Goal: Communication & Community: Connect with others

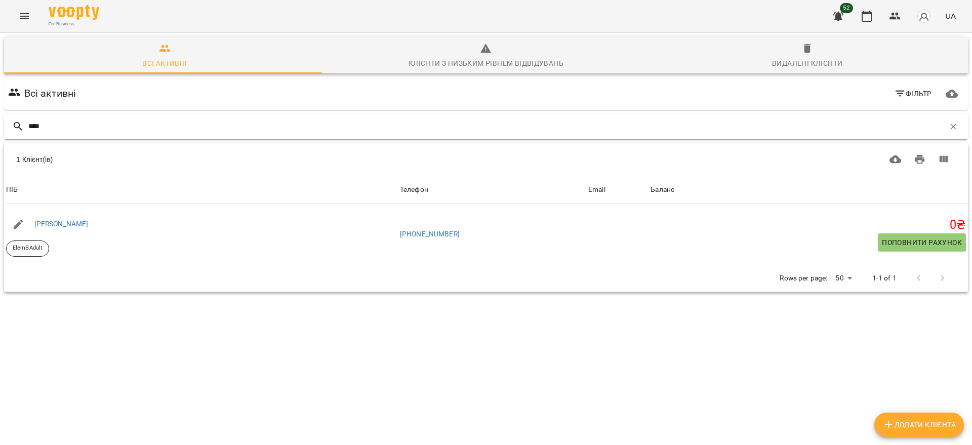
click at [533, 116] on div "****" at bounding box center [486, 126] width 964 height 25
click at [530, 125] on input "****" at bounding box center [486, 126] width 917 height 17
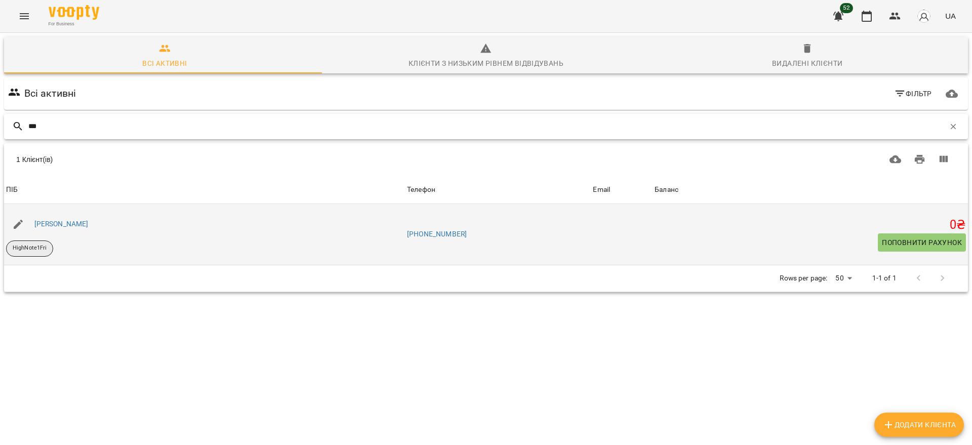
type input "***"
click at [46, 250] on p "HighNote1Fri" at bounding box center [30, 248] width 34 height 9
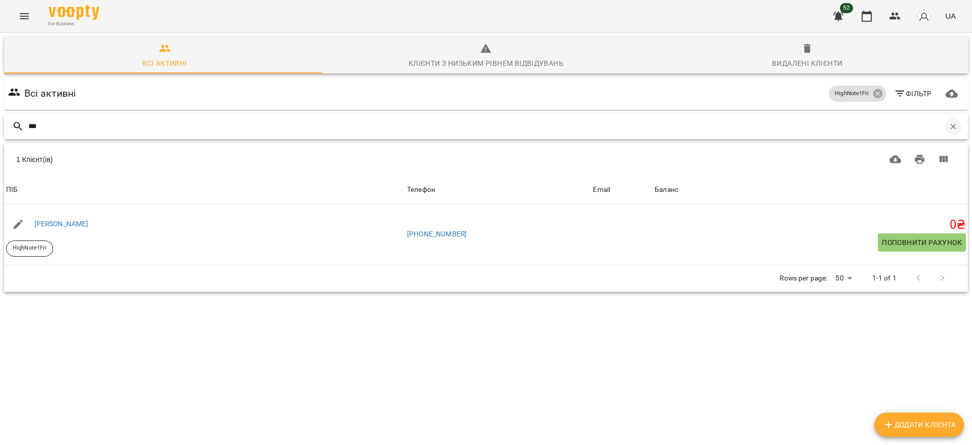
click at [948, 127] on button "button" at bounding box center [953, 126] width 17 height 17
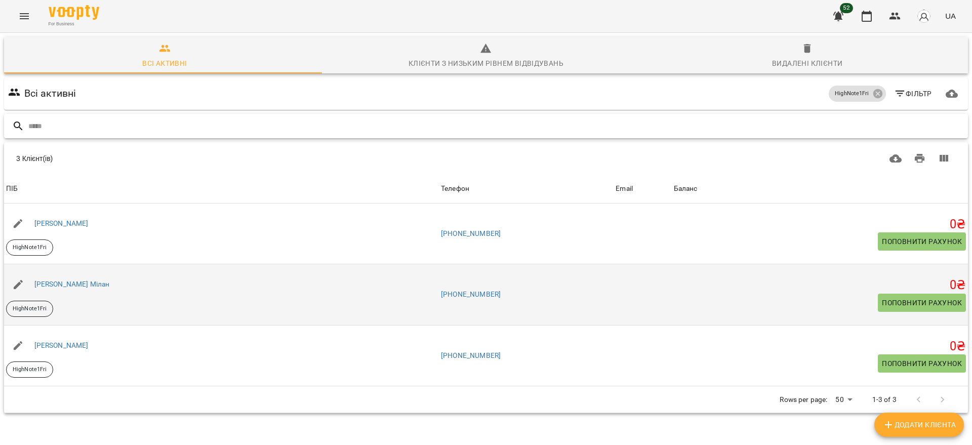
scroll to position [45, 0]
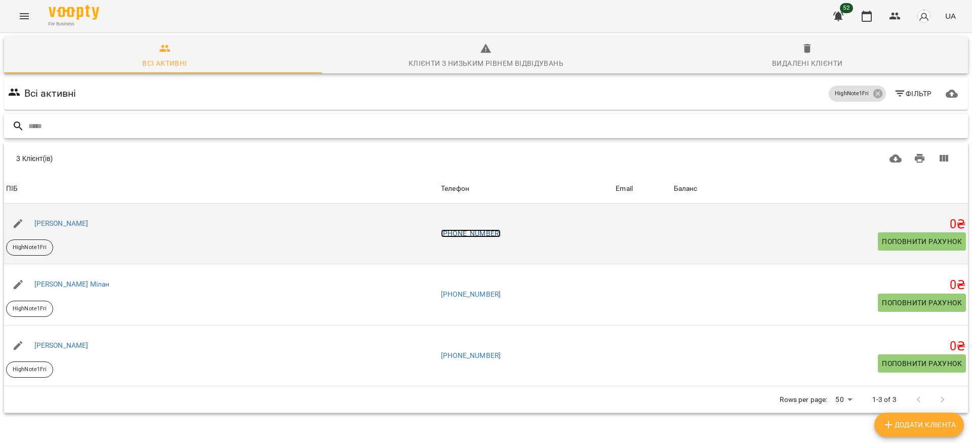
click at [482, 229] on link "[PHONE_NUMBER]" at bounding box center [471, 233] width 60 height 8
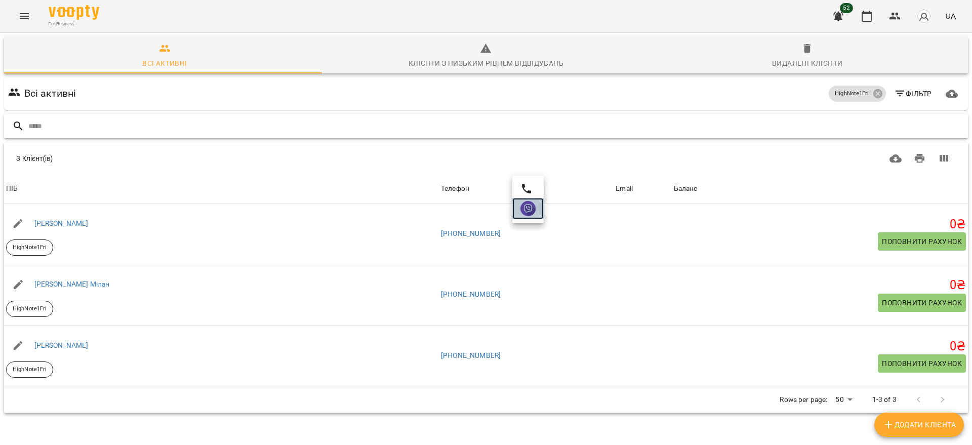
click at [535, 207] on img at bounding box center [528, 208] width 15 height 15
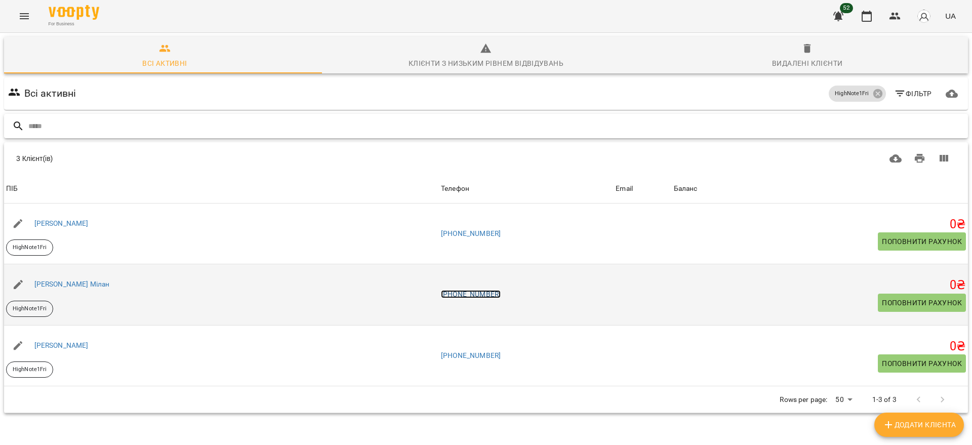
click at [492, 290] on link "[PHONE_NUMBER]" at bounding box center [471, 294] width 60 height 8
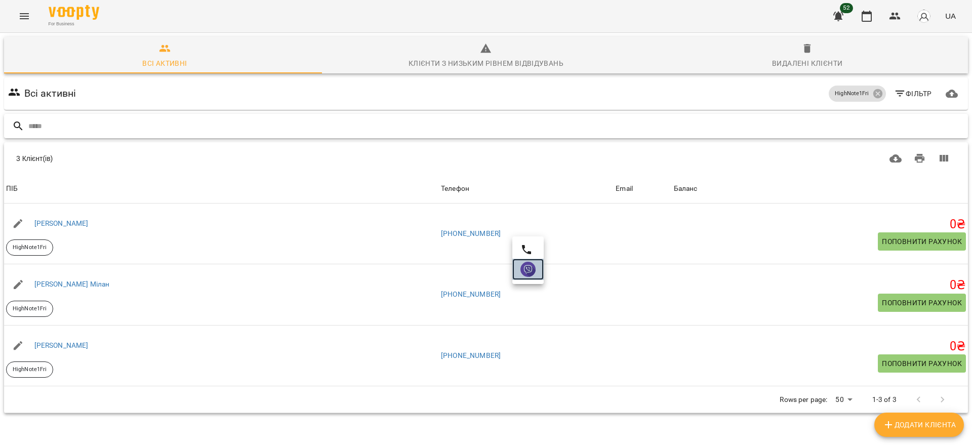
click at [523, 275] on img at bounding box center [528, 269] width 15 height 15
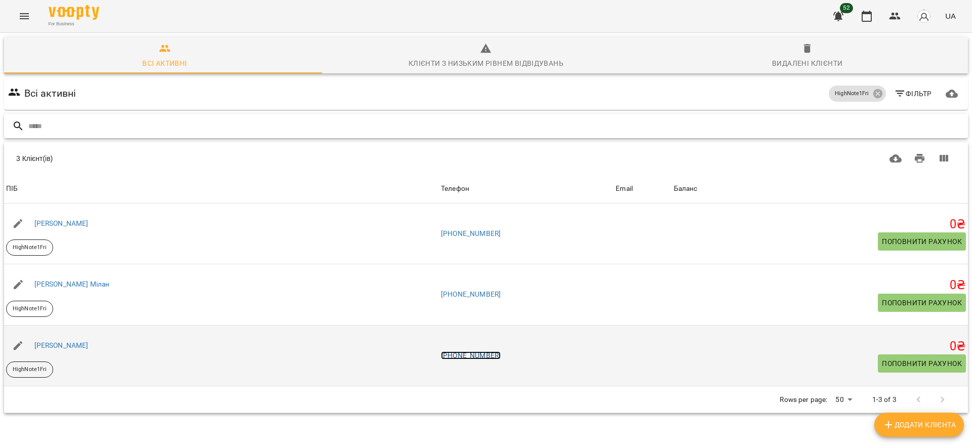
click at [485, 351] on link "[PHONE_NUMBER]" at bounding box center [471, 355] width 60 height 8
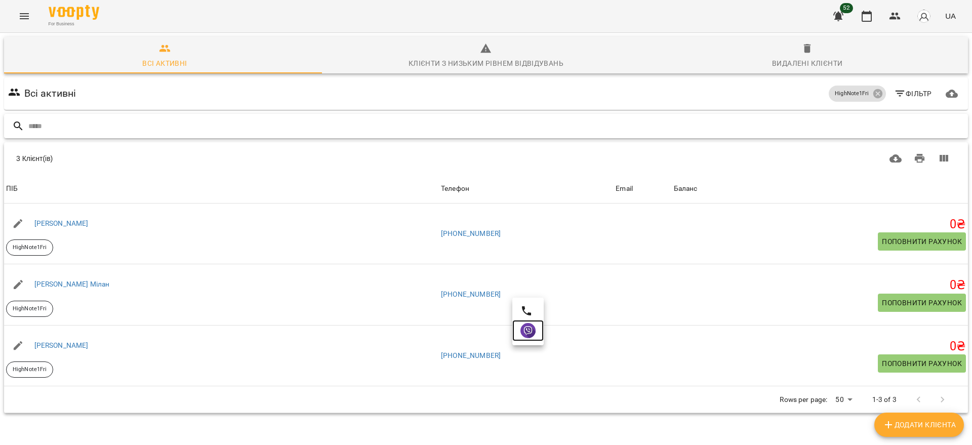
click at [531, 337] on img at bounding box center [528, 330] width 15 height 15
click at [873, 89] on icon at bounding box center [877, 93] width 9 height 9
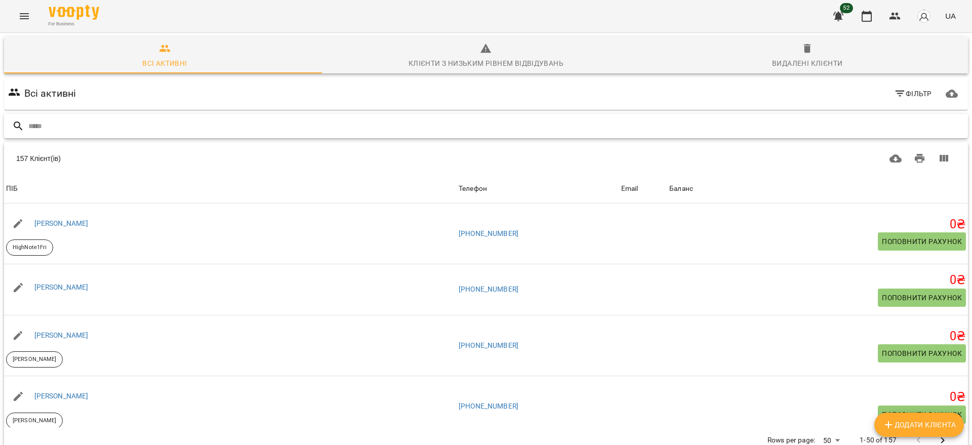
click at [225, 118] on input "text" at bounding box center [496, 126] width 936 height 17
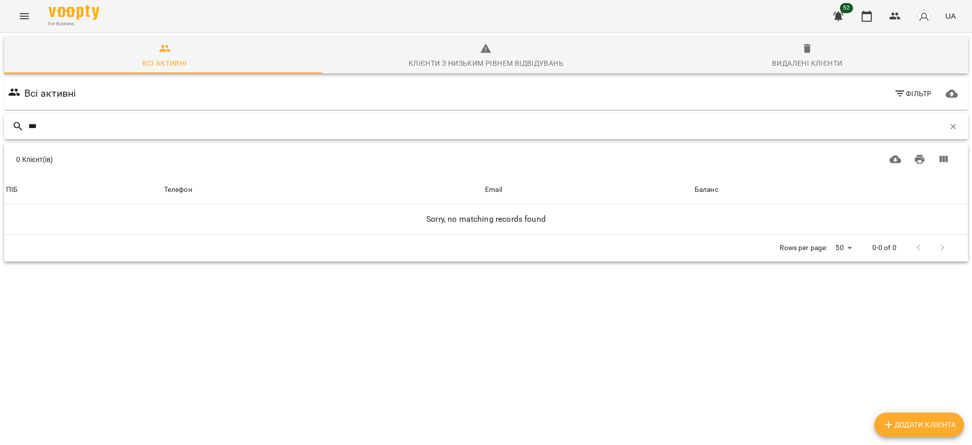
scroll to position [0, 0]
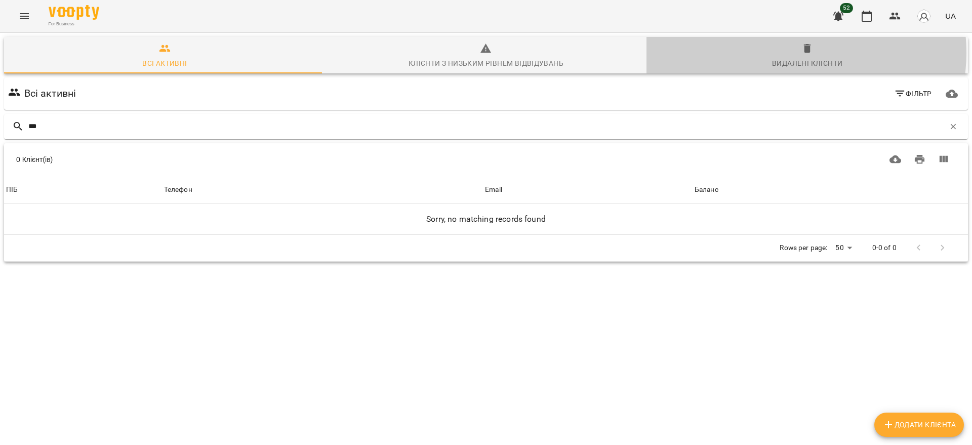
click at [802, 53] on icon "button" at bounding box center [808, 49] width 12 height 12
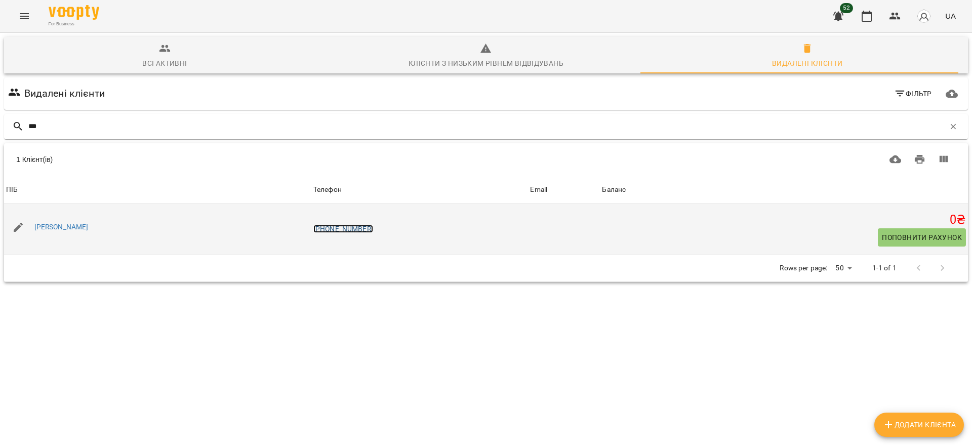
click at [354, 229] on link "[PHONE_NUMBER]" at bounding box center [343, 229] width 60 height 8
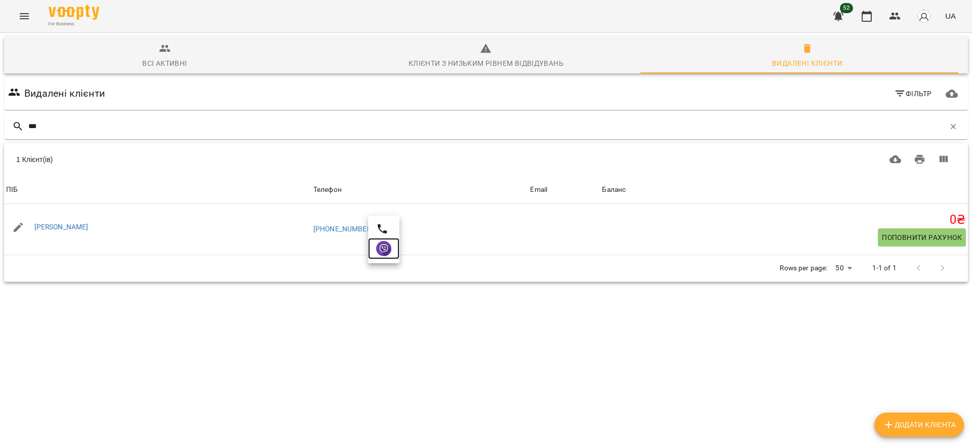
click at [385, 249] on img at bounding box center [383, 248] width 15 height 15
click at [169, 126] on input "***" at bounding box center [486, 126] width 917 height 17
click at [165, 49] on icon "button" at bounding box center [165, 49] width 12 height 12
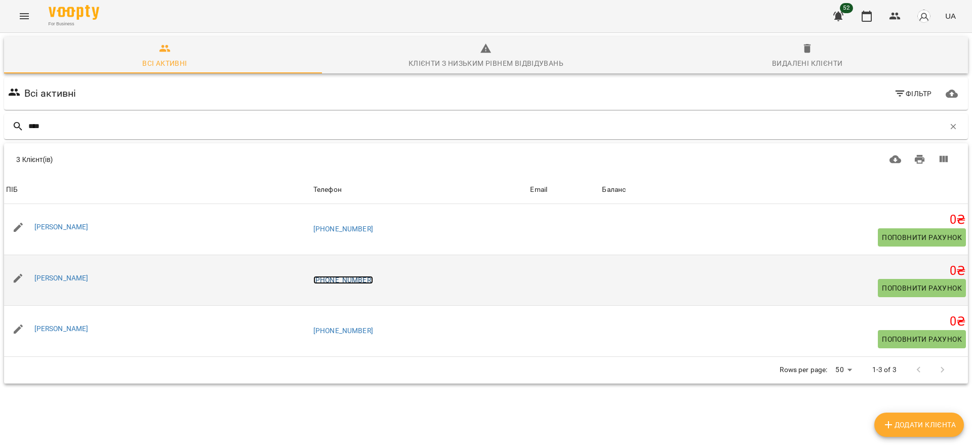
click at [370, 281] on link "[PHONE_NUMBER]" at bounding box center [343, 280] width 60 height 8
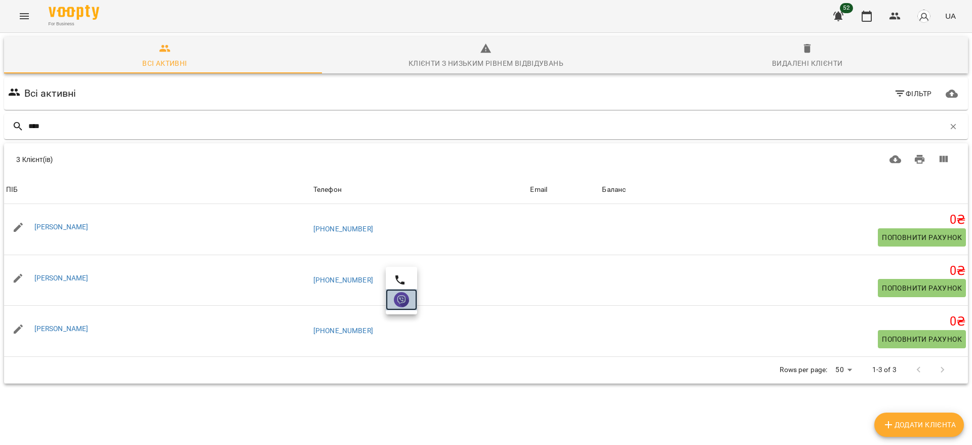
click at [396, 300] on img at bounding box center [401, 299] width 15 height 15
click at [267, 124] on input "****" at bounding box center [486, 126] width 917 height 17
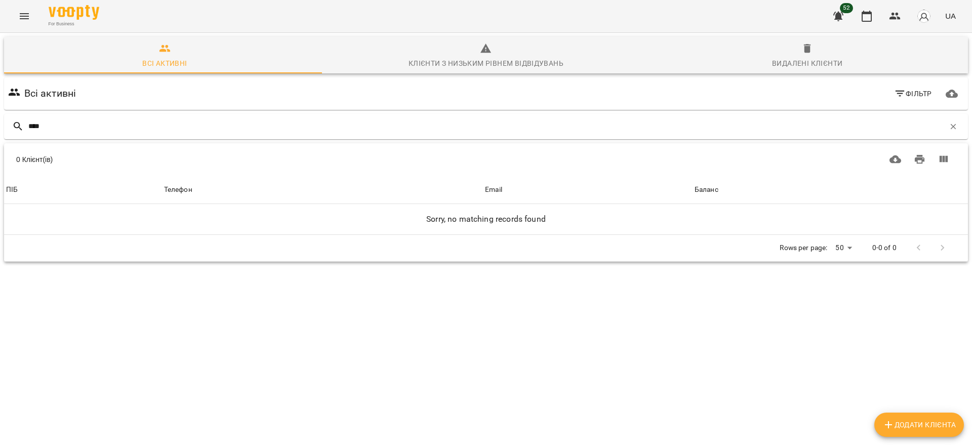
click at [808, 55] on span "Видалені клієнти" at bounding box center [807, 56] width 309 height 27
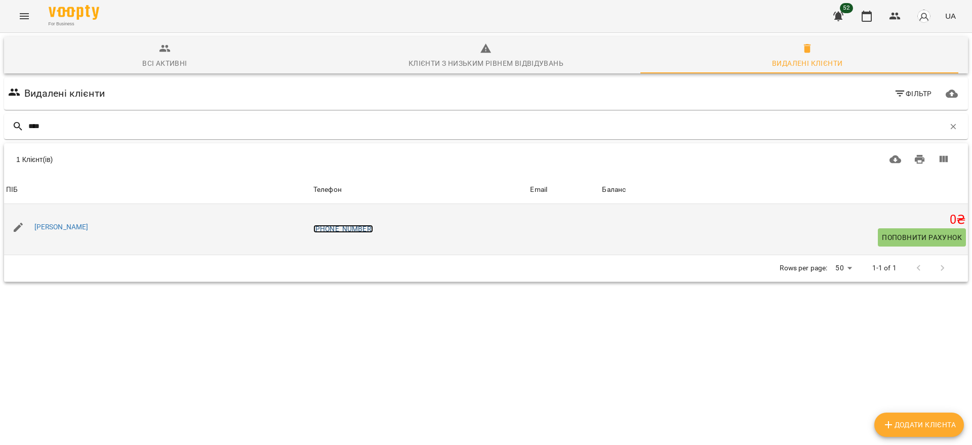
click at [365, 230] on link "[PHONE_NUMBER]" at bounding box center [343, 229] width 60 height 8
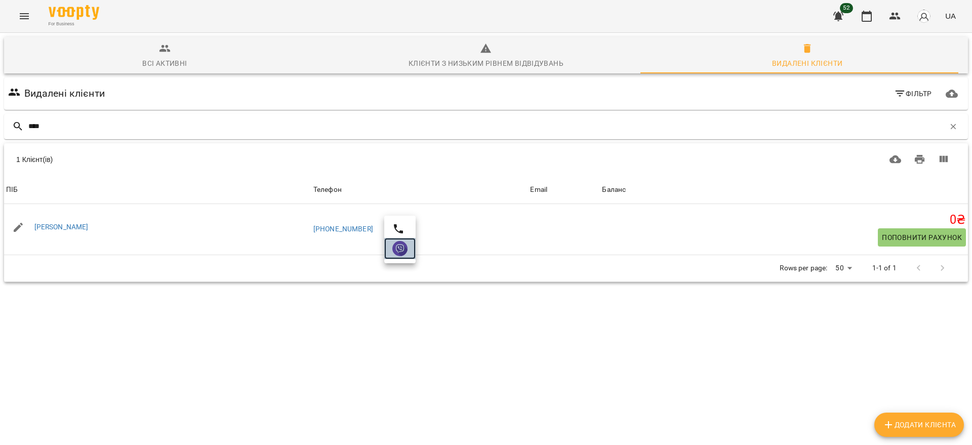
click at [402, 249] on img at bounding box center [399, 248] width 15 height 15
click at [231, 128] on input "****" at bounding box center [486, 126] width 917 height 17
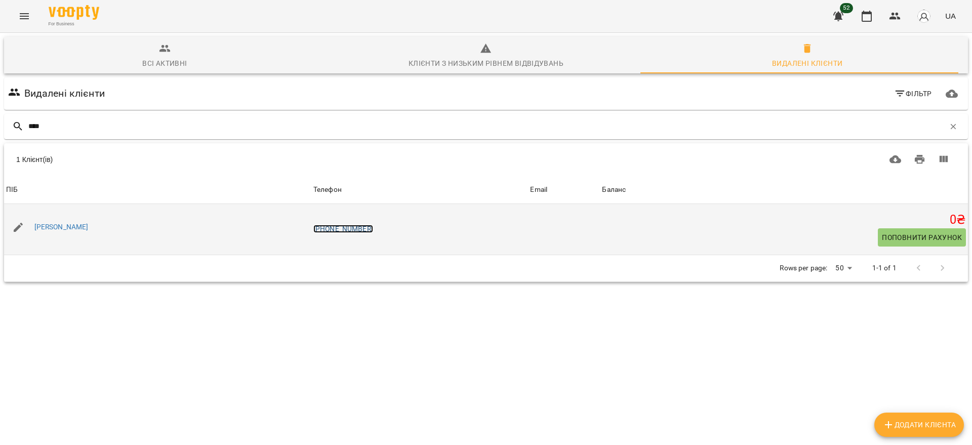
click at [339, 229] on link "[PHONE_NUMBER]" at bounding box center [343, 229] width 60 height 8
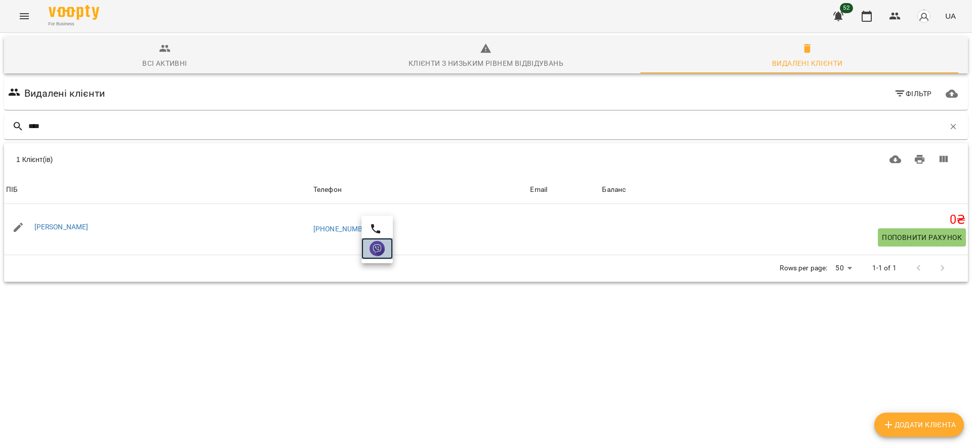
click at [382, 249] on img at bounding box center [377, 248] width 15 height 15
click at [179, 128] on input "****" at bounding box center [486, 126] width 917 height 17
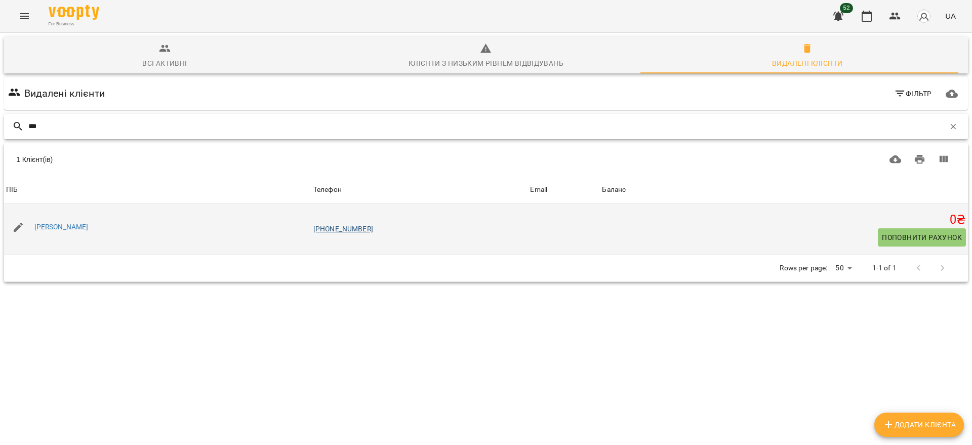
type input "***"
click at [327, 229] on link "[PHONE_NUMBER]" at bounding box center [343, 229] width 60 height 8
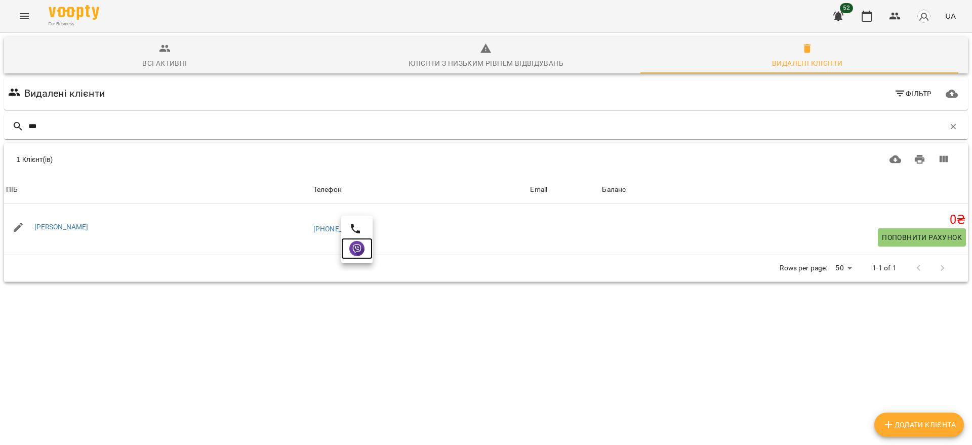
click at [361, 255] on img at bounding box center [356, 248] width 15 height 15
click at [55, 122] on input "***" at bounding box center [486, 126] width 917 height 17
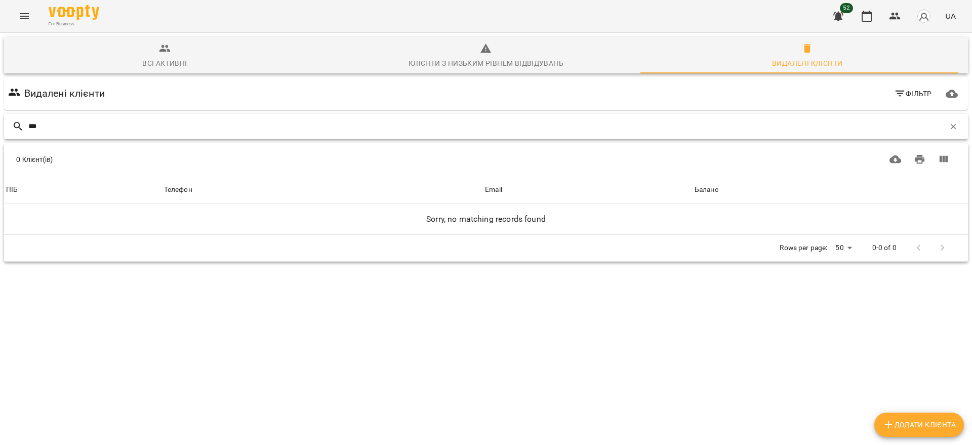
type input "***"
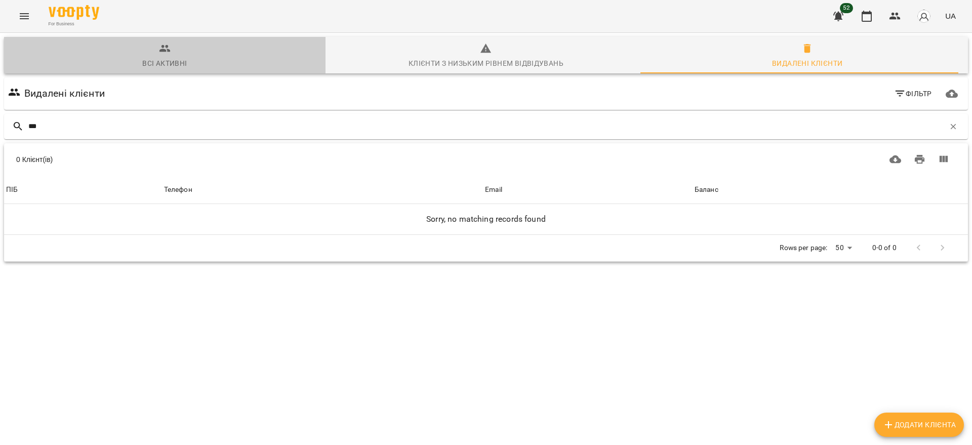
click at [178, 56] on span "Всі активні" at bounding box center [164, 56] width 309 height 27
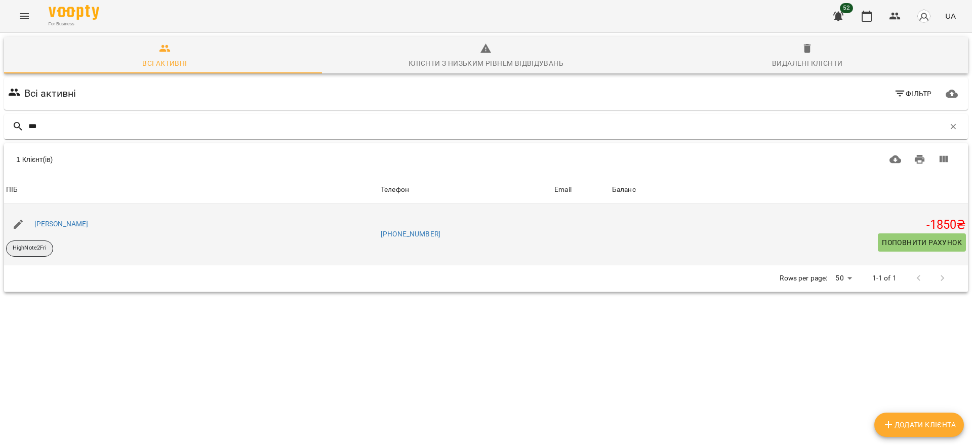
click at [39, 248] on p "HighNote2Fri" at bounding box center [30, 248] width 34 height 9
click at [33, 248] on p "HighNote2Fri" at bounding box center [30, 248] width 34 height 9
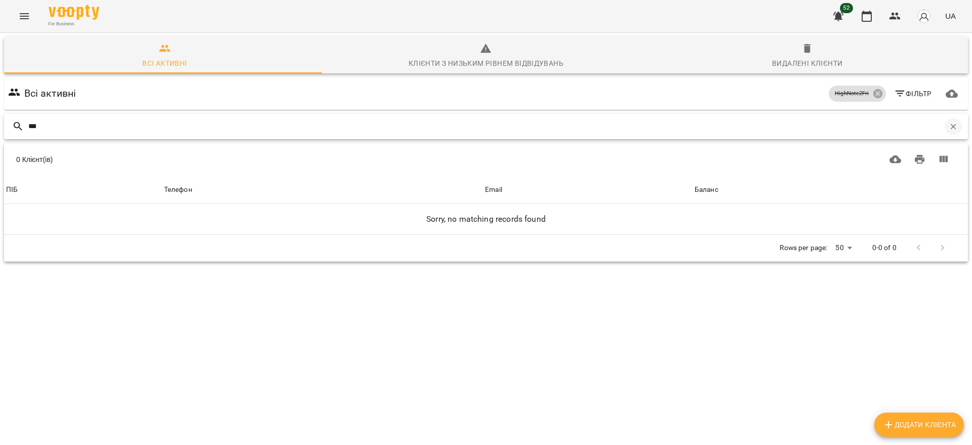
click at [949, 128] on icon "button" at bounding box center [953, 126] width 9 height 9
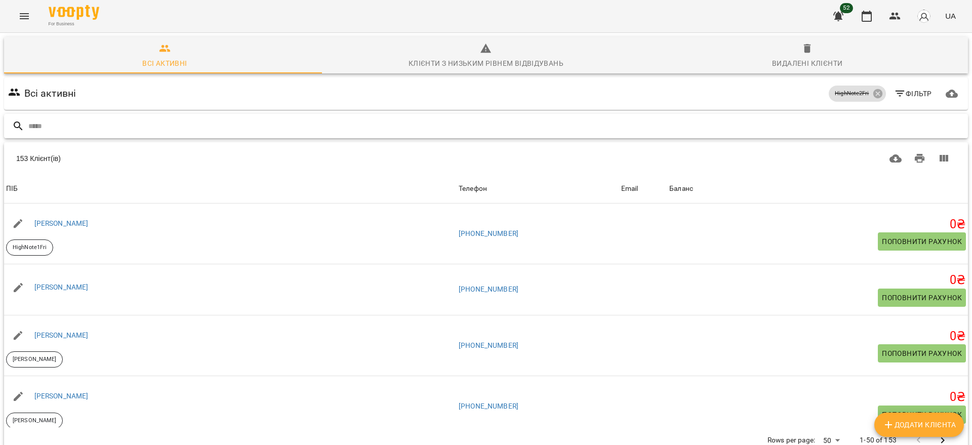
click at [147, 126] on input "text" at bounding box center [496, 126] width 936 height 17
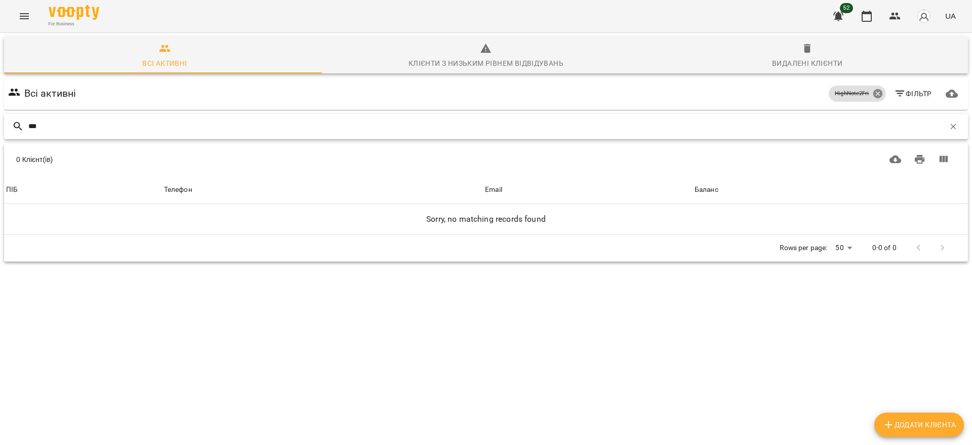
type input "***"
click at [873, 93] on icon at bounding box center [877, 93] width 9 height 9
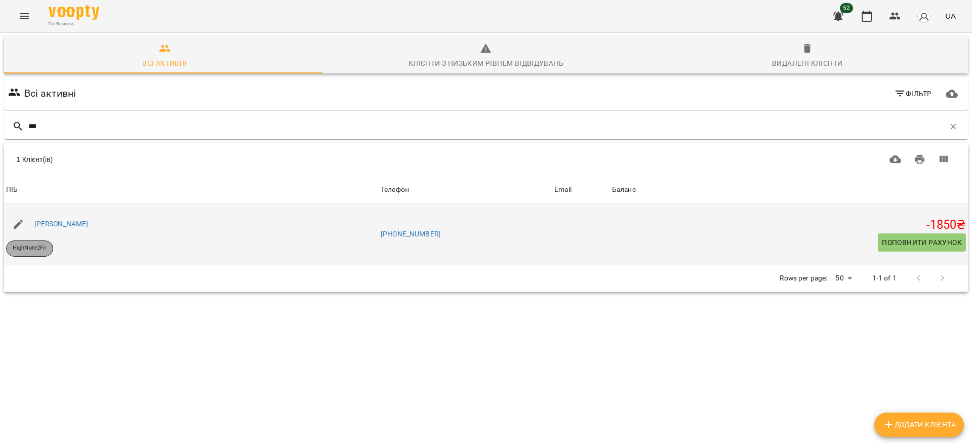
click at [41, 249] on p "HighNote2Fri" at bounding box center [30, 248] width 34 height 9
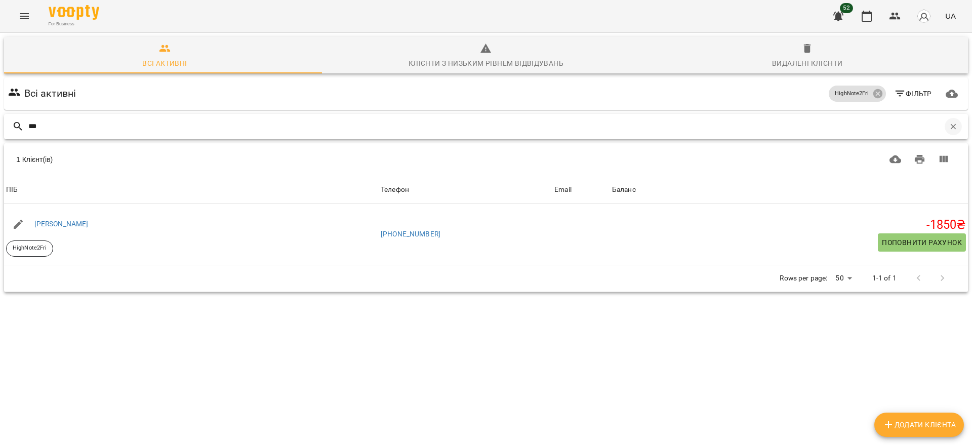
click at [949, 126] on icon "button" at bounding box center [953, 126] width 9 height 9
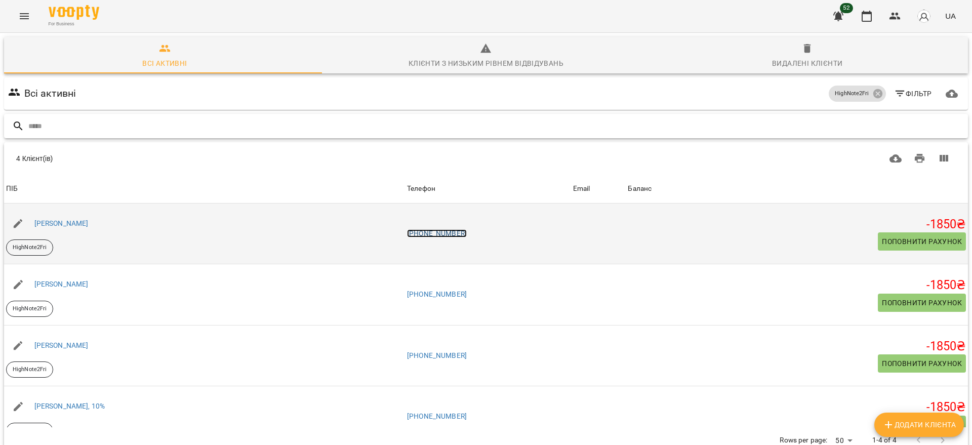
click at [427, 234] on link "[PHONE_NUMBER]" at bounding box center [437, 233] width 60 height 8
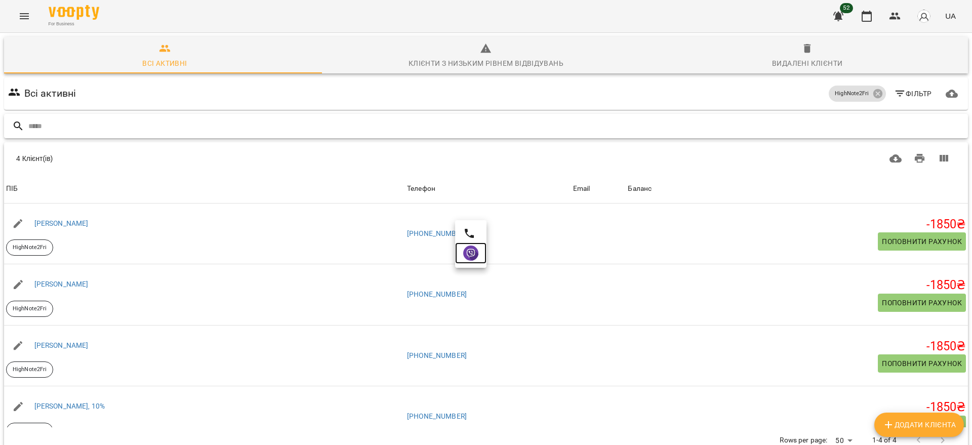
click at [473, 255] on img at bounding box center [470, 253] width 15 height 15
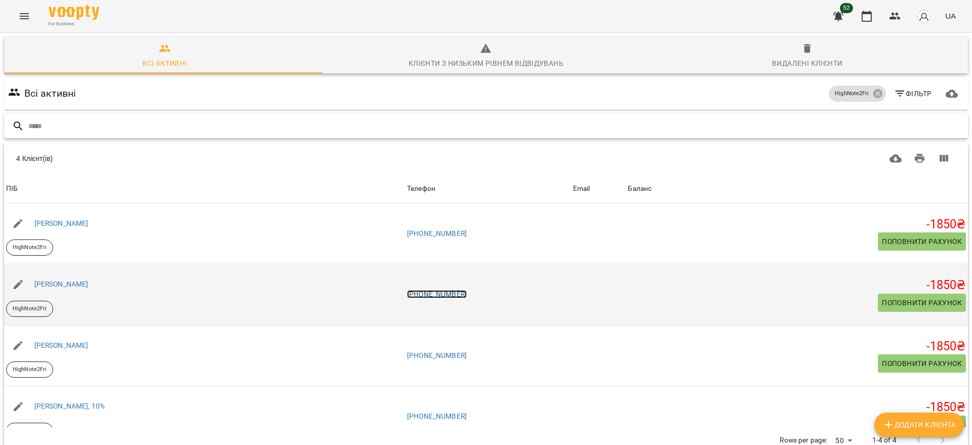
click at [439, 294] on link "[PHONE_NUMBER]" at bounding box center [437, 294] width 60 height 8
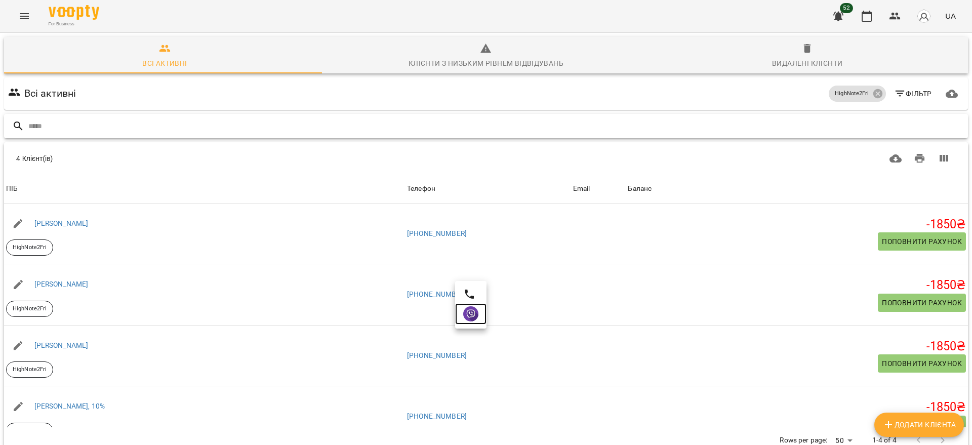
click at [476, 314] on img at bounding box center [470, 313] width 15 height 15
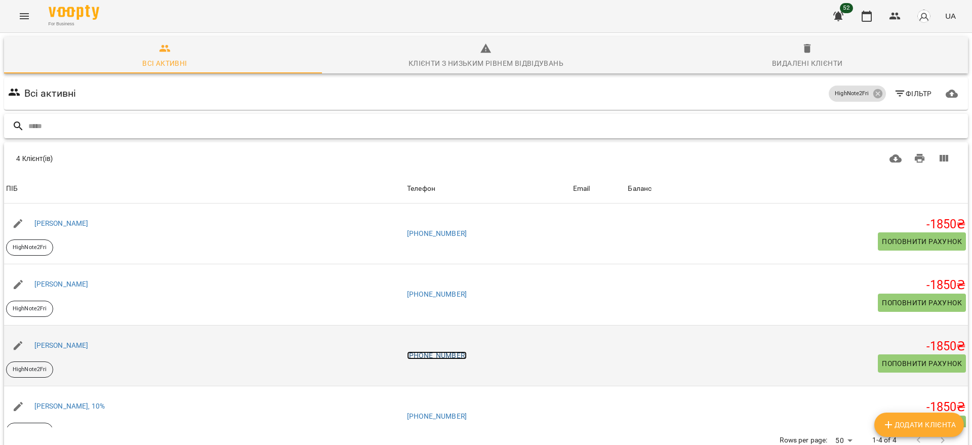
click at [444, 353] on link "[PHONE_NUMBER]" at bounding box center [437, 355] width 60 height 8
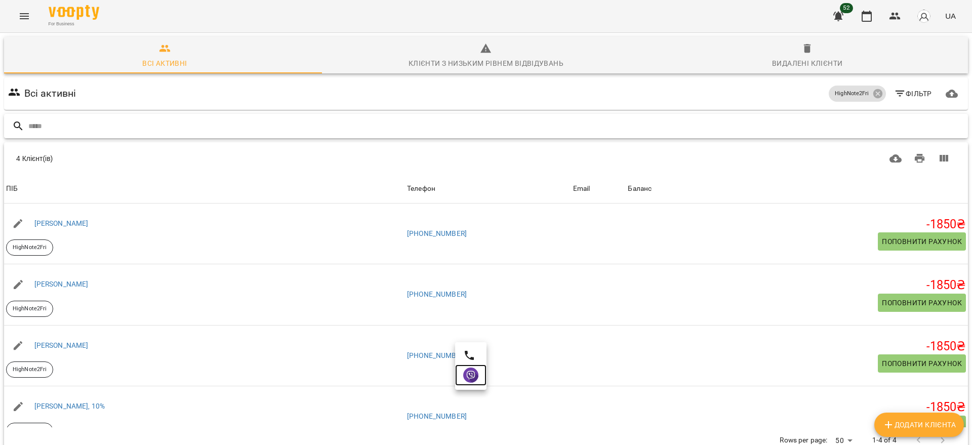
click at [470, 372] on img at bounding box center [470, 375] width 15 height 15
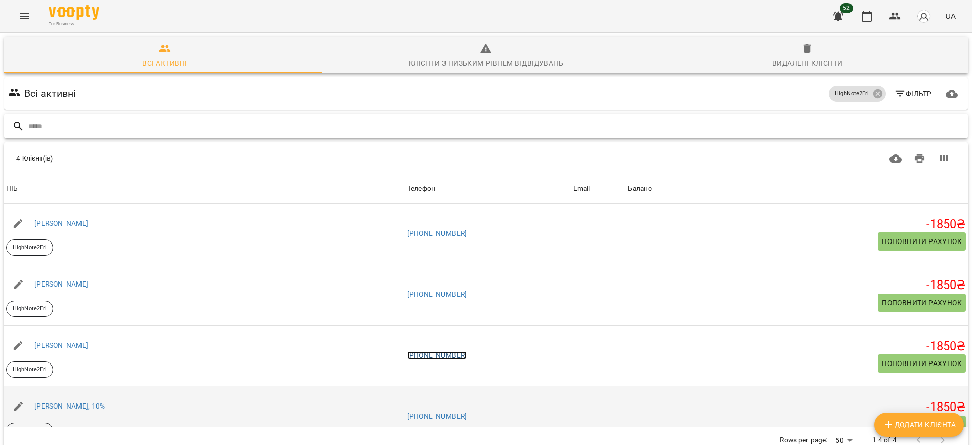
scroll to position [20, 0]
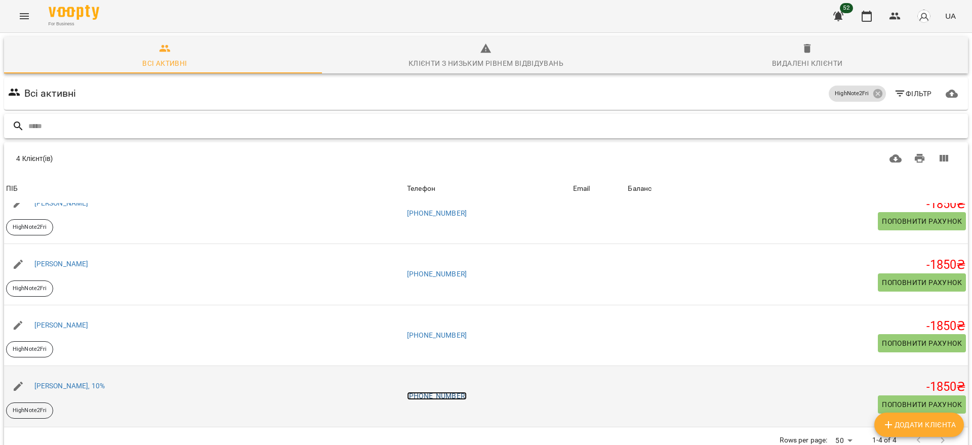
click at [432, 395] on link "[PHONE_NUMBER]" at bounding box center [437, 396] width 60 height 8
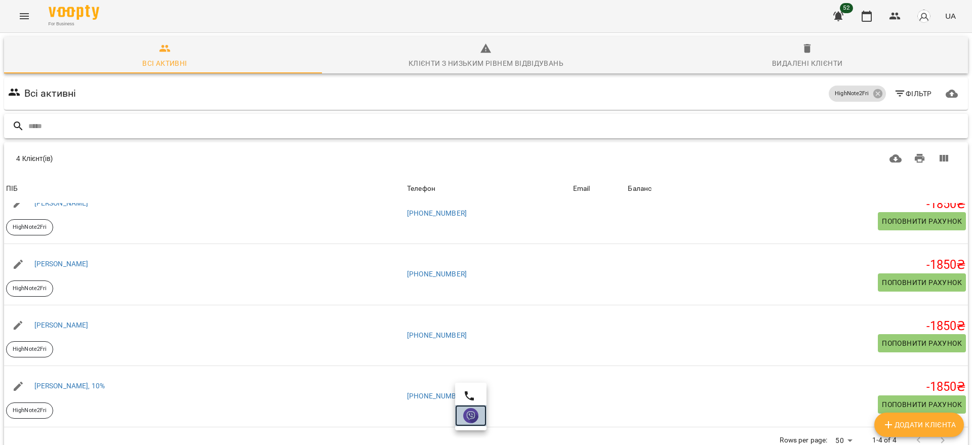
click at [465, 413] on img at bounding box center [470, 415] width 15 height 15
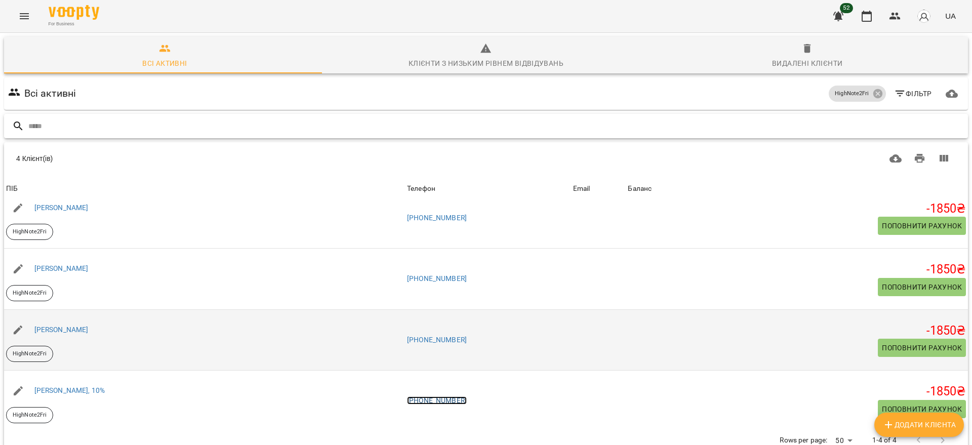
scroll to position [0, 0]
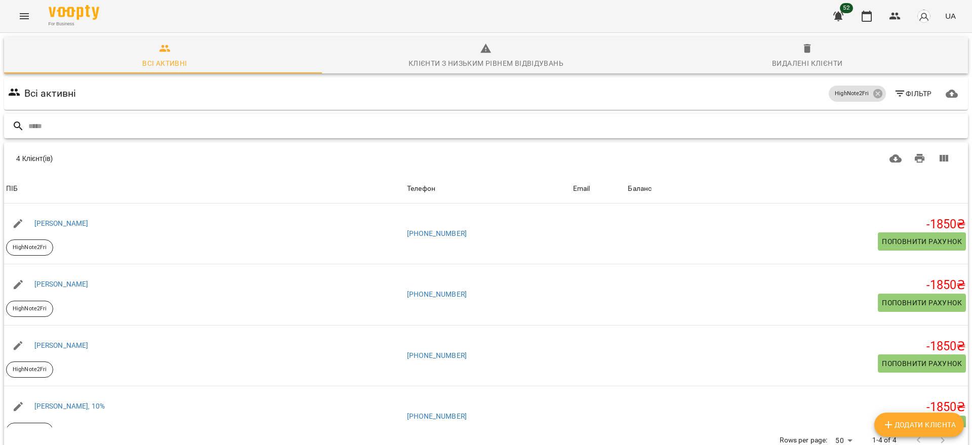
click at [178, 132] on input "text" at bounding box center [496, 126] width 936 height 17
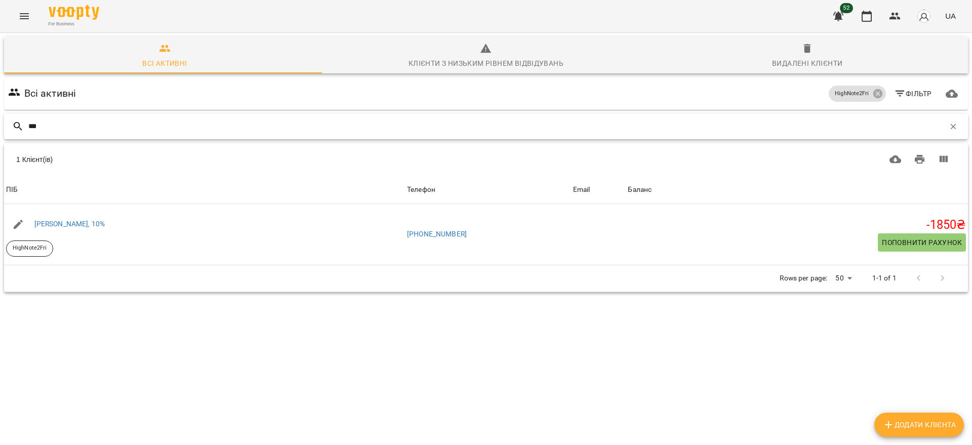
click at [268, 125] on input "***" at bounding box center [486, 126] width 917 height 17
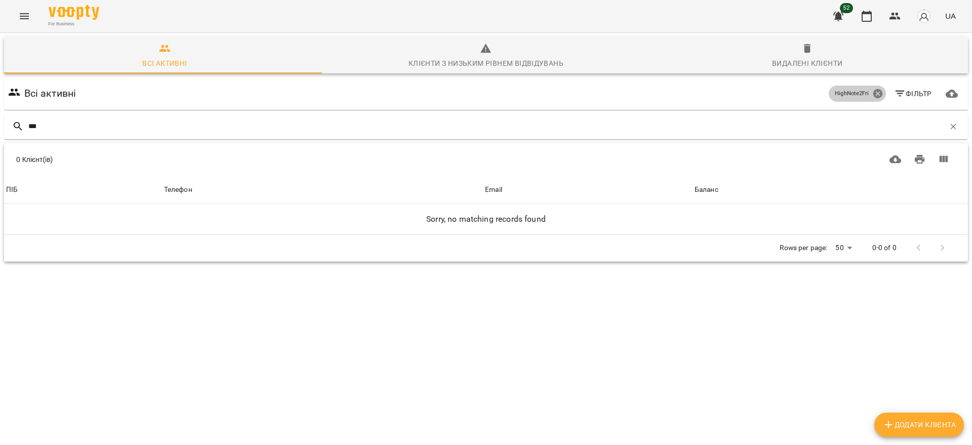
click at [873, 92] on icon at bounding box center [877, 93] width 9 height 9
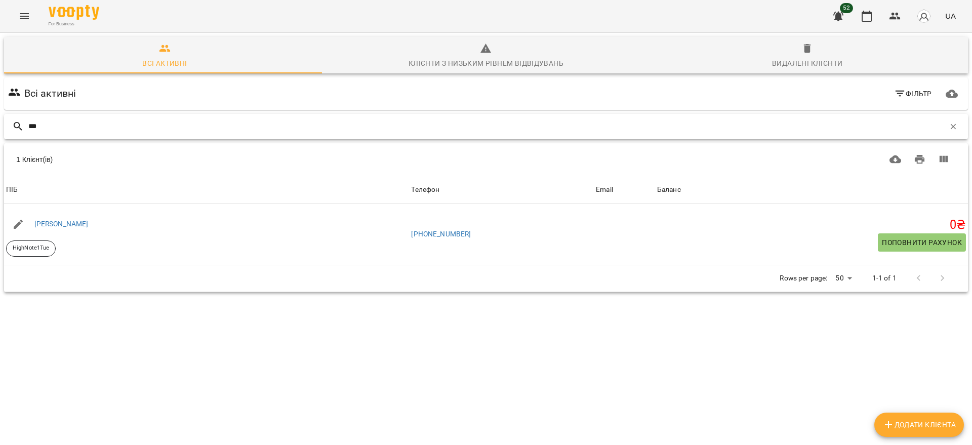
click at [480, 125] on input "***" at bounding box center [486, 126] width 917 height 17
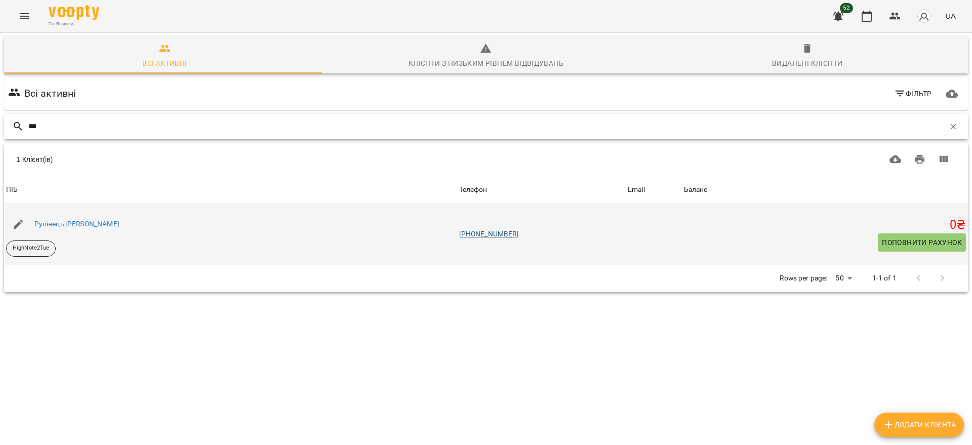
type input "***"
click at [467, 232] on link "[PHONE_NUMBER]" at bounding box center [489, 234] width 60 height 8
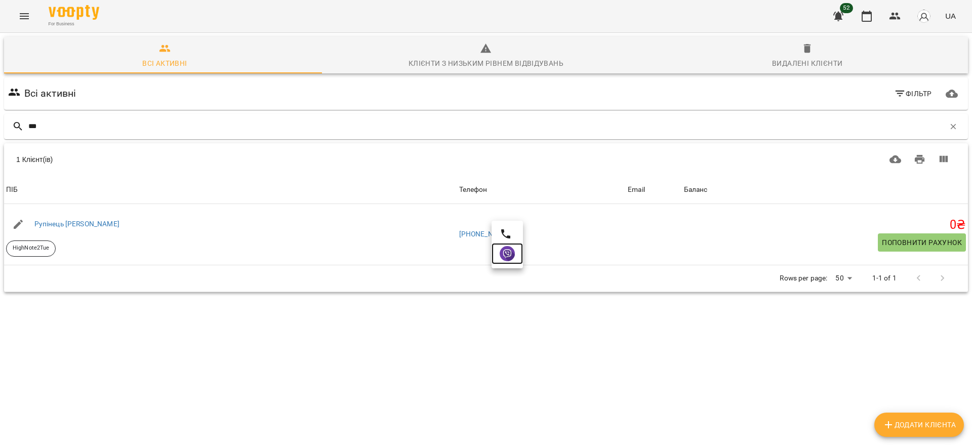
click at [508, 257] on img at bounding box center [507, 253] width 15 height 15
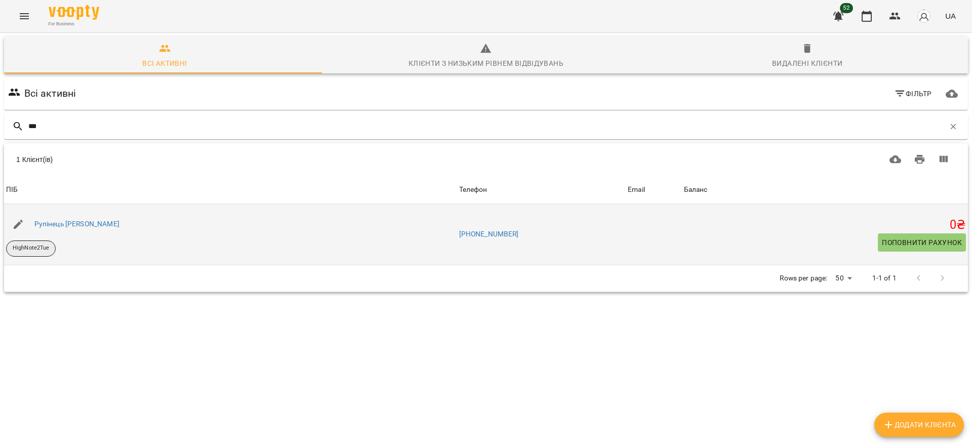
click at [40, 247] on p "HighNote2Tue" at bounding box center [31, 248] width 36 height 9
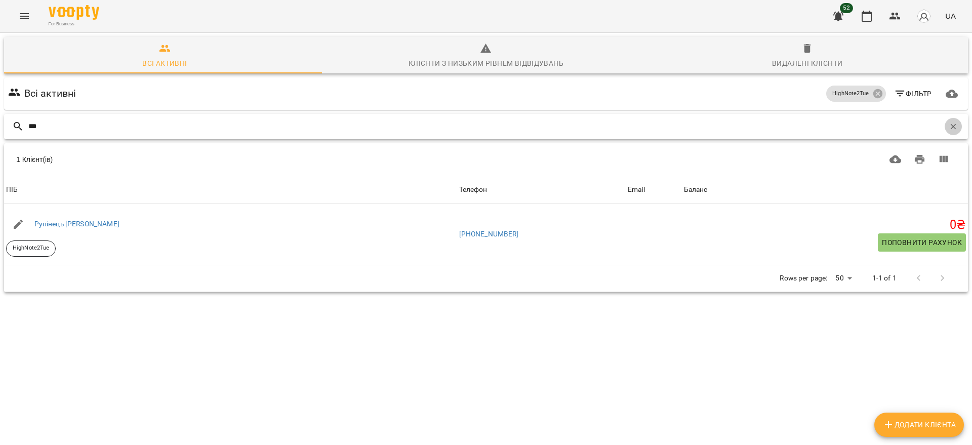
click at [949, 125] on icon "button" at bounding box center [953, 126] width 9 height 9
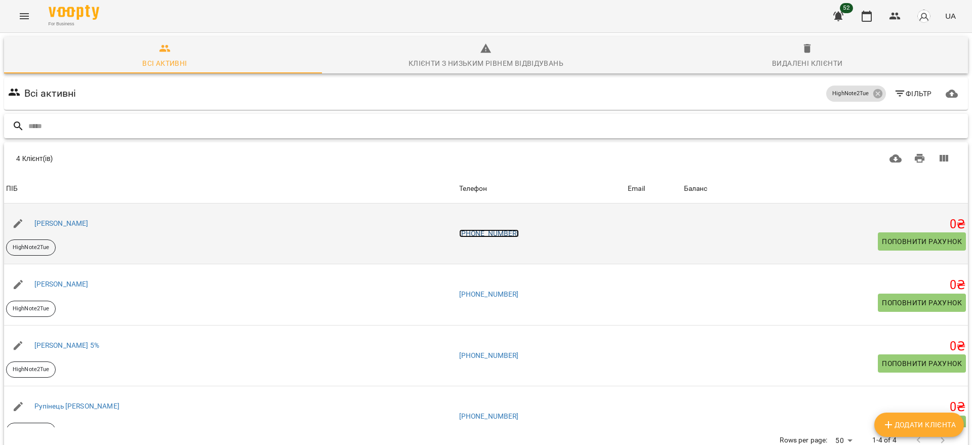
click at [461, 232] on link "[PHONE_NUMBER]" at bounding box center [489, 233] width 60 height 8
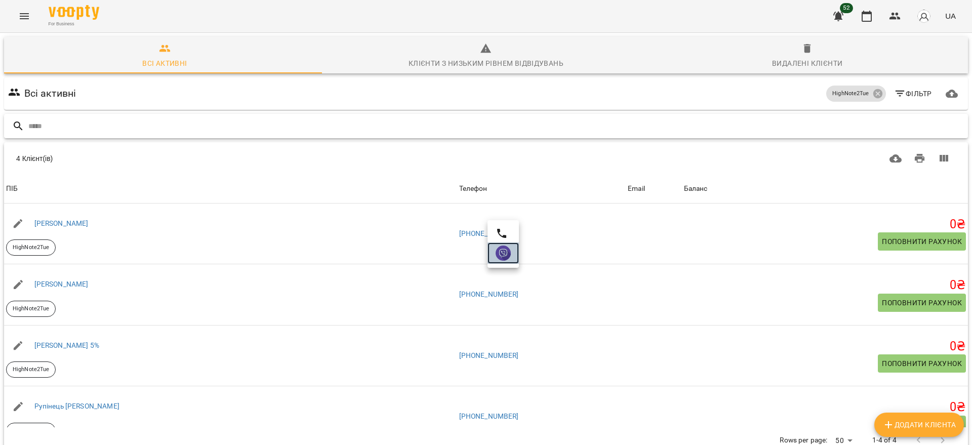
click at [504, 255] on img at bounding box center [503, 253] width 15 height 15
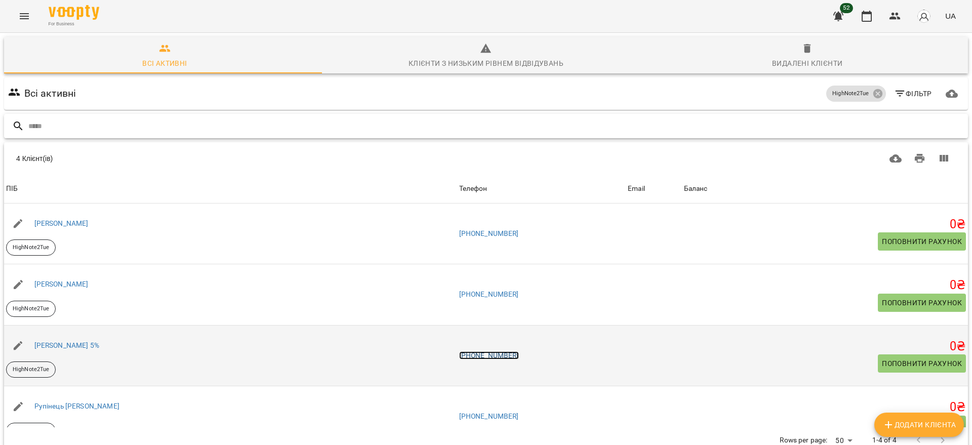
click at [459, 354] on link "[PHONE_NUMBER]" at bounding box center [489, 355] width 60 height 8
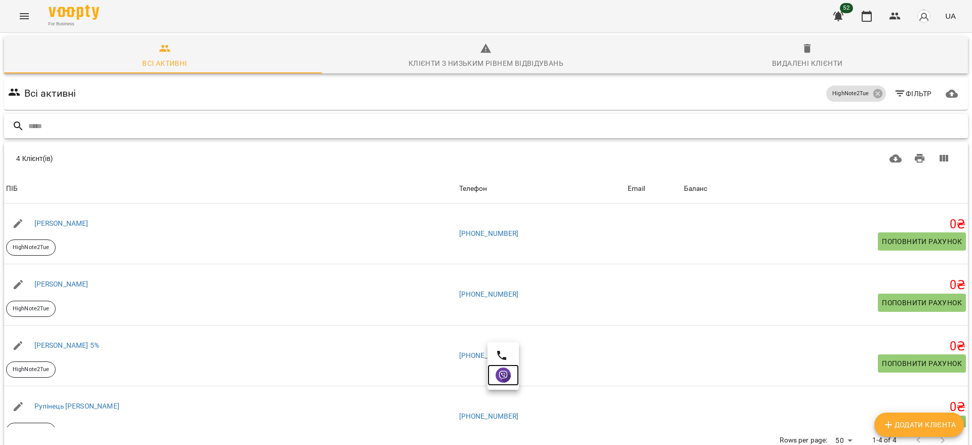
click at [507, 377] on img at bounding box center [503, 375] width 15 height 15
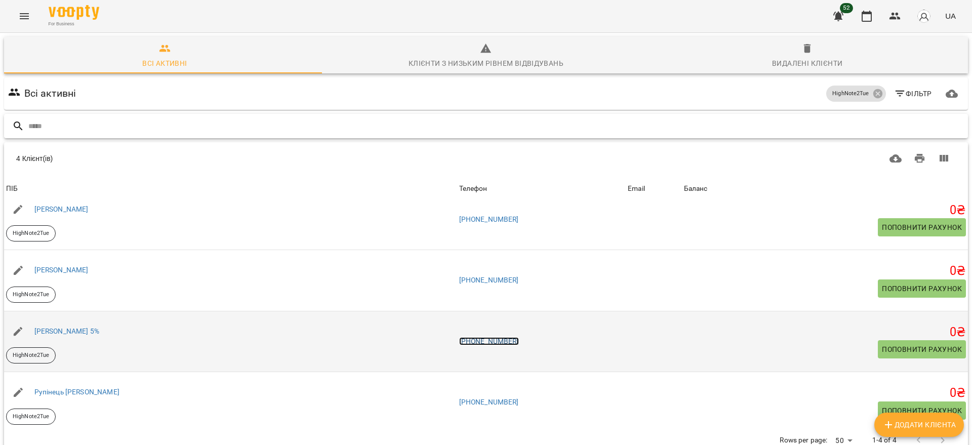
scroll to position [20, 0]
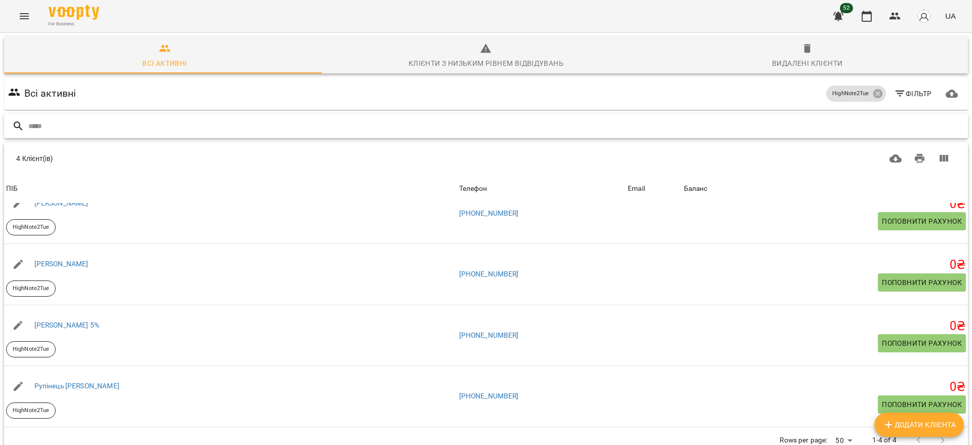
click at [261, 127] on input "text" at bounding box center [496, 126] width 936 height 17
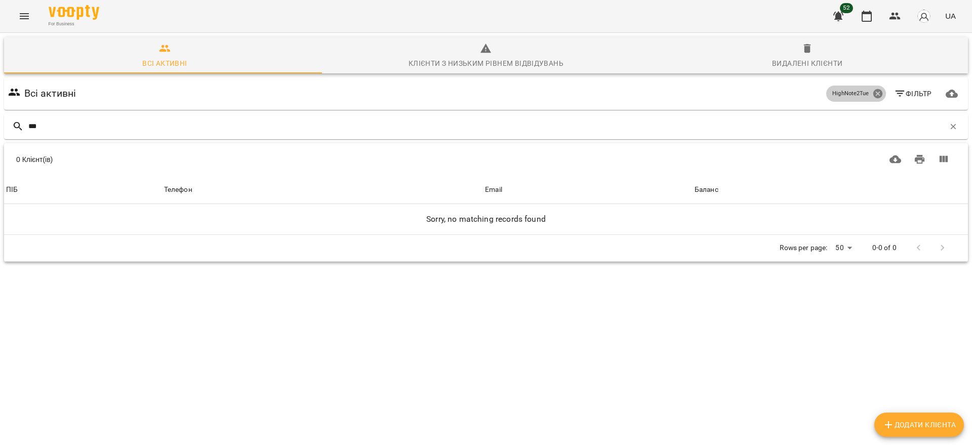
click at [873, 91] on icon at bounding box center [877, 93] width 9 height 9
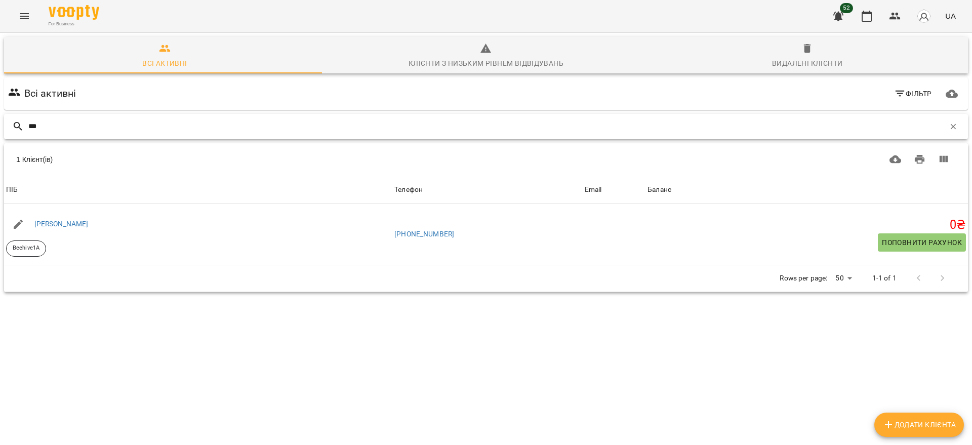
click at [62, 130] on input "***" at bounding box center [486, 126] width 917 height 17
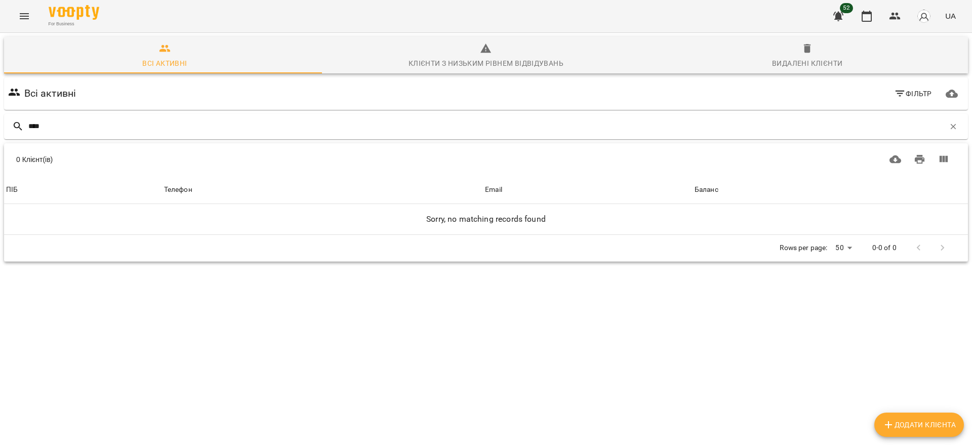
click at [803, 56] on span "Видалені клієнти" at bounding box center [807, 56] width 309 height 27
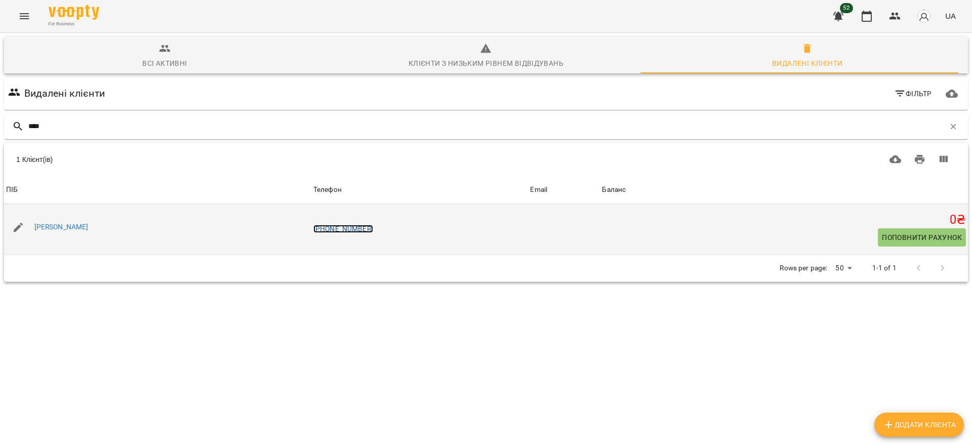
click at [373, 228] on link "[PHONE_NUMBER]" at bounding box center [343, 229] width 60 height 8
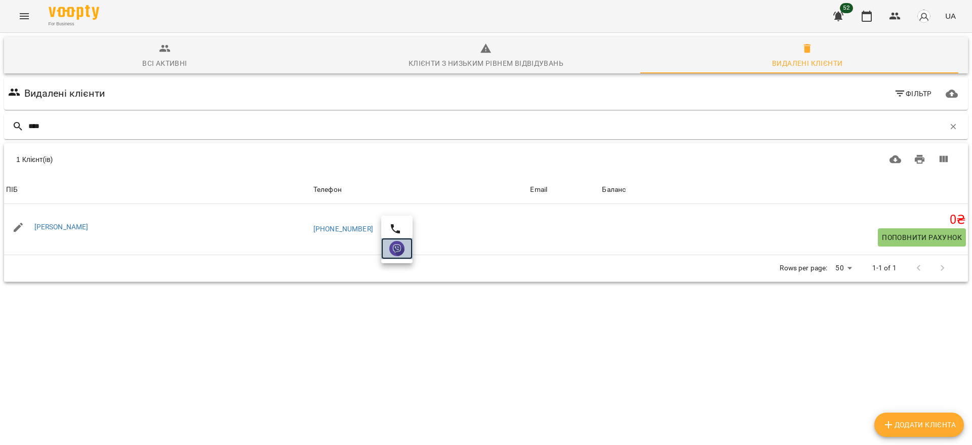
click at [404, 251] on img at bounding box center [396, 248] width 15 height 15
click at [124, 123] on input "****" at bounding box center [486, 126] width 917 height 17
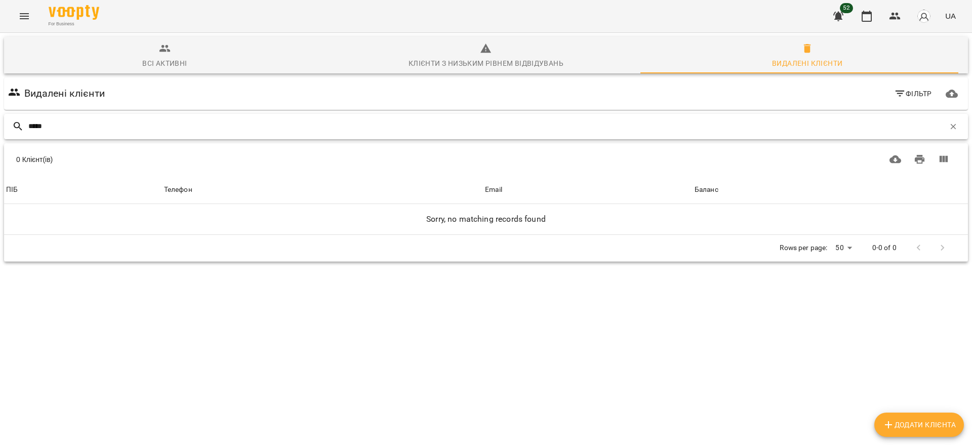
type input "*****"
click at [163, 73] on button "Всі активні" at bounding box center [165, 55] width 322 height 36
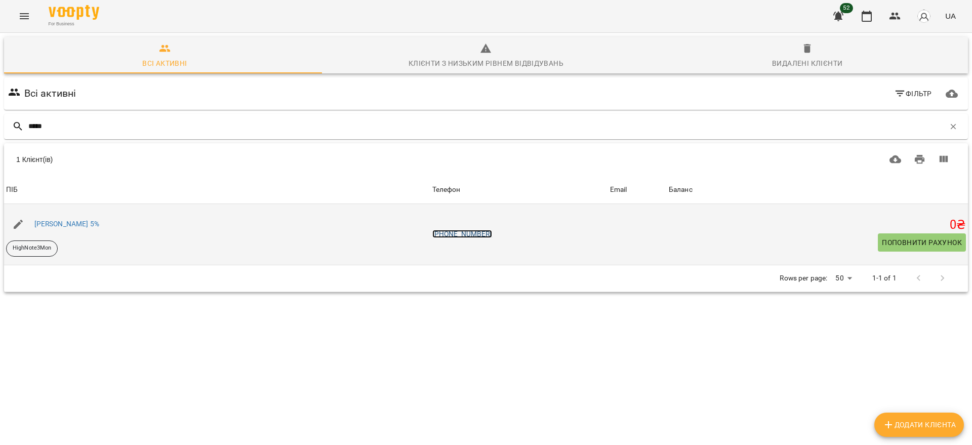
click at [492, 232] on link "[PHONE_NUMBER]" at bounding box center [462, 234] width 60 height 8
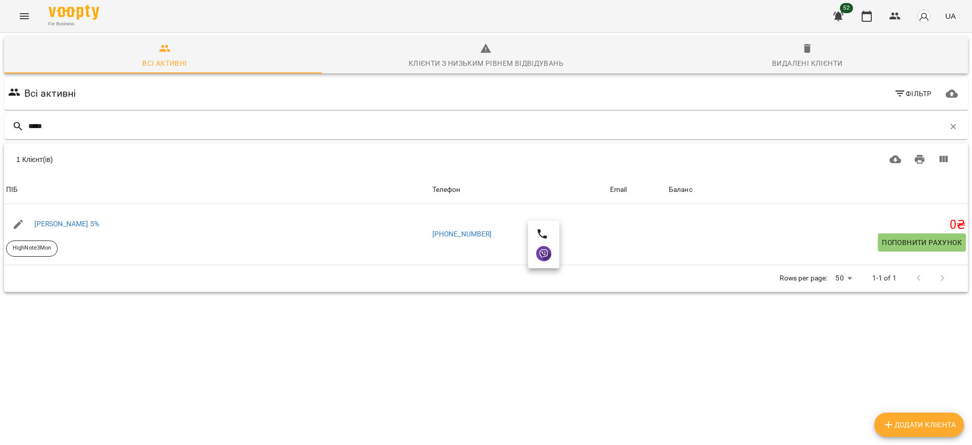
click at [23, 246] on div at bounding box center [486, 222] width 972 height 445
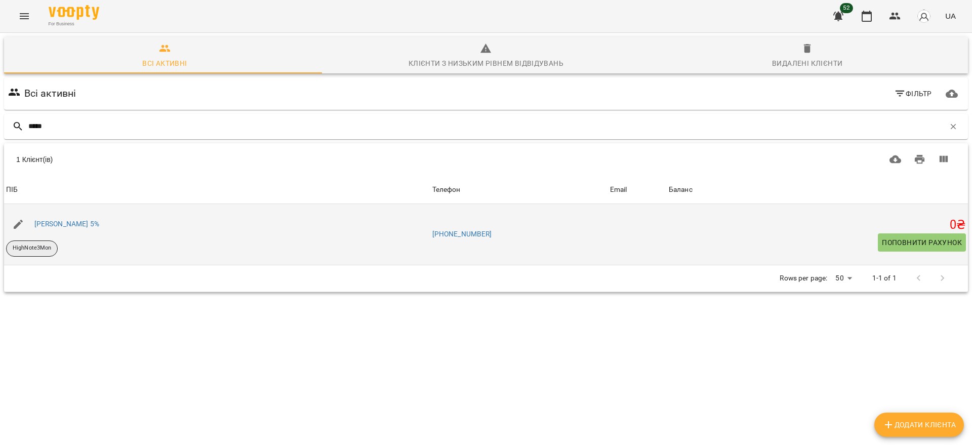
click at [32, 247] on p "HighNote3Mon" at bounding box center [32, 248] width 38 height 9
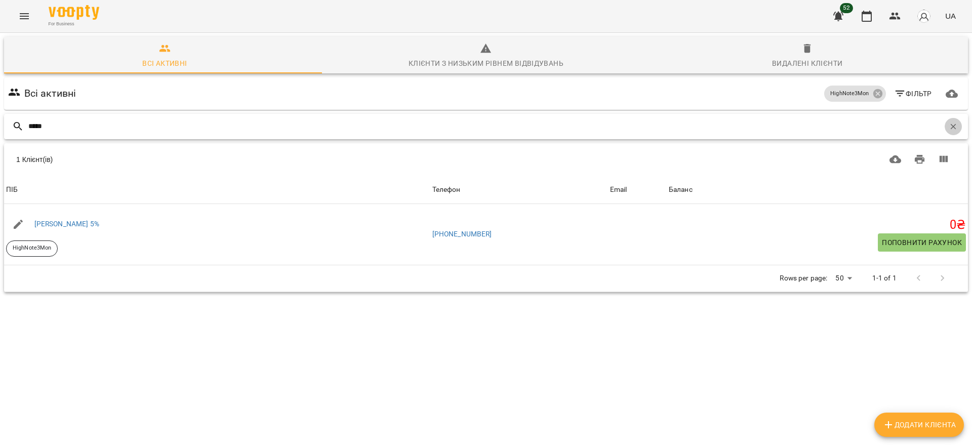
click at [949, 129] on icon "button" at bounding box center [953, 126] width 9 height 9
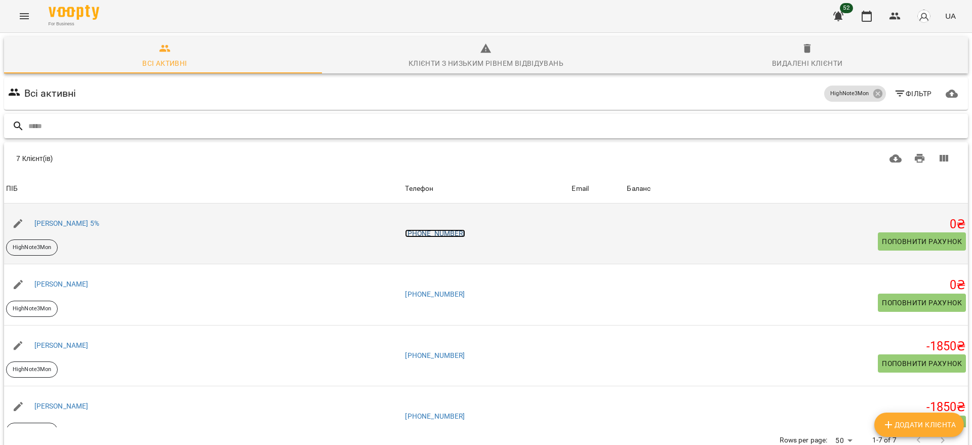
click at [465, 234] on link "[PHONE_NUMBER]" at bounding box center [435, 233] width 60 height 8
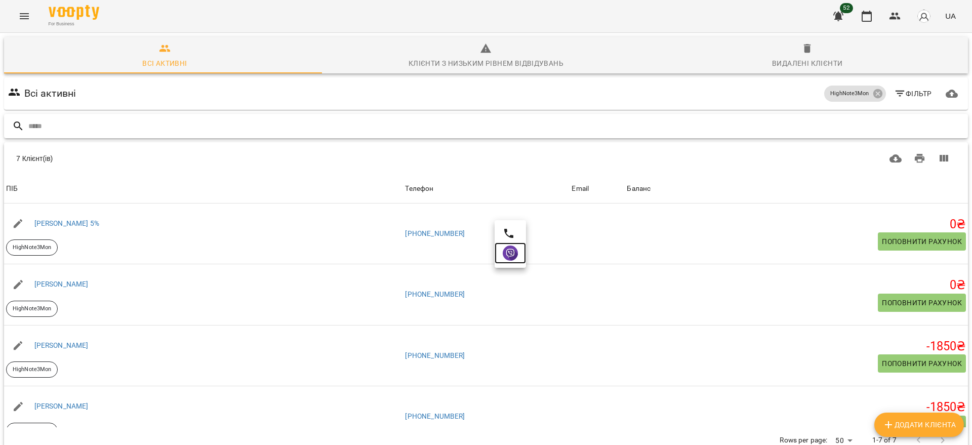
click at [511, 255] on img at bounding box center [510, 253] width 15 height 15
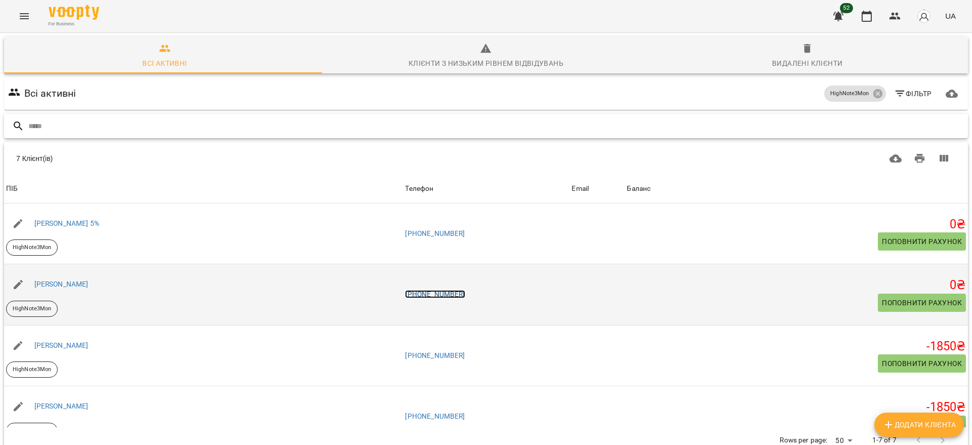
click at [464, 294] on link "[PHONE_NUMBER]" at bounding box center [435, 294] width 60 height 8
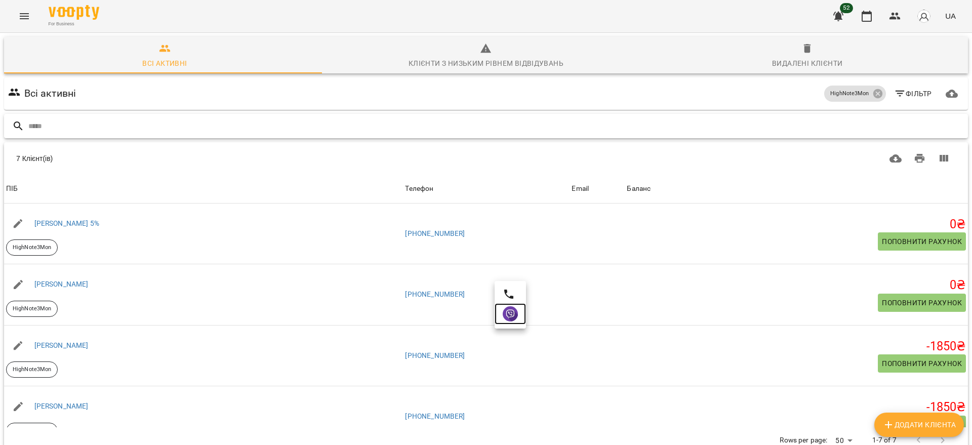
click at [501, 314] on link at bounding box center [510, 313] width 31 height 21
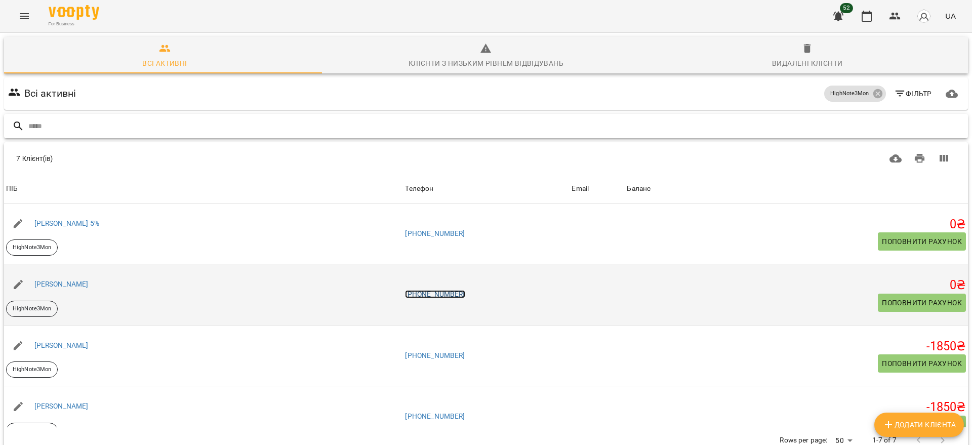
scroll to position [63, 0]
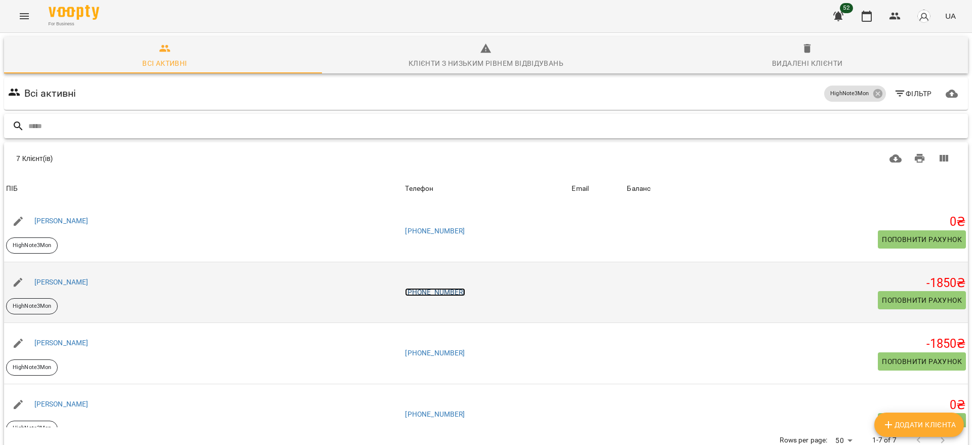
click at [465, 291] on link "[PHONE_NUMBER]" at bounding box center [435, 292] width 60 height 8
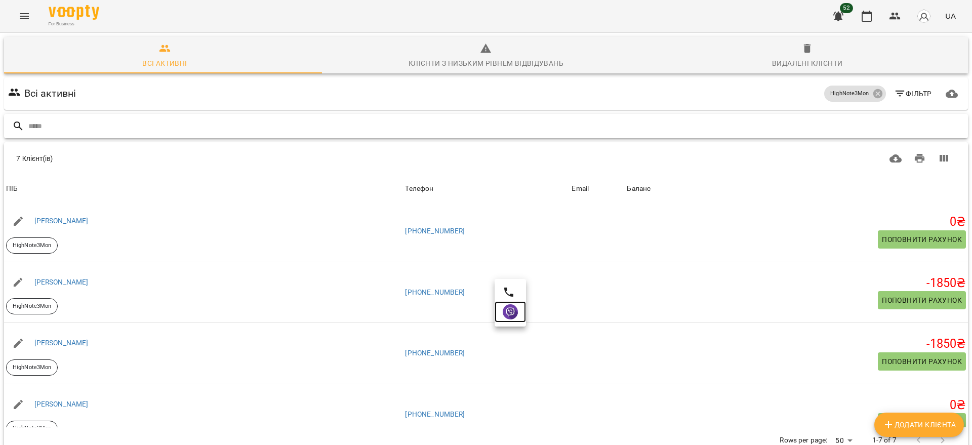
click at [509, 315] on img at bounding box center [510, 311] width 15 height 15
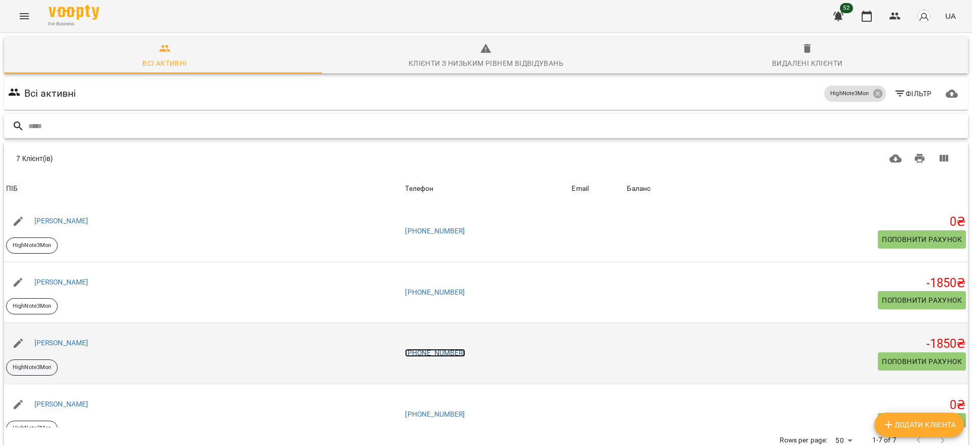
click at [465, 351] on link "[PHONE_NUMBER]" at bounding box center [435, 353] width 60 height 8
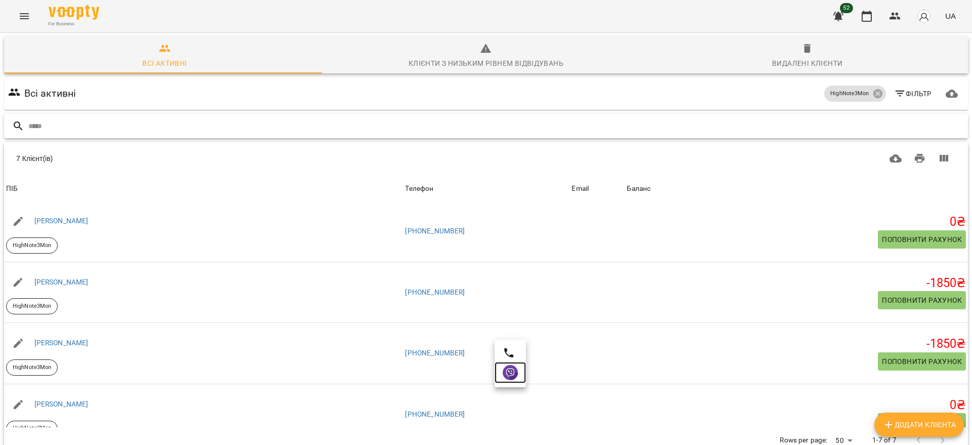
click at [513, 371] on img at bounding box center [510, 372] width 15 height 15
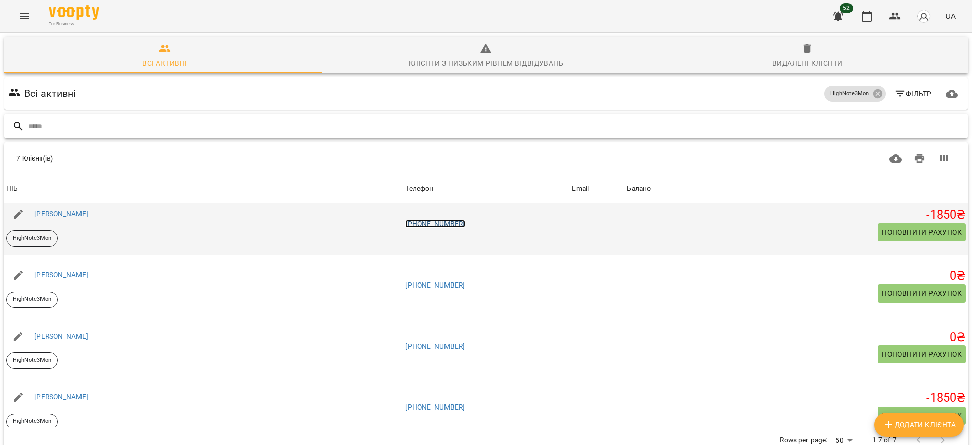
scroll to position [204, 0]
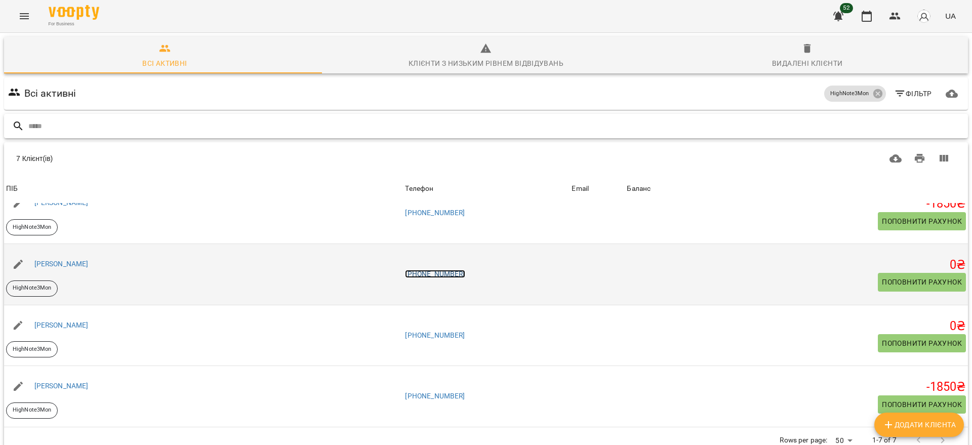
click at [464, 274] on link "[PHONE_NUMBER]" at bounding box center [435, 274] width 60 height 8
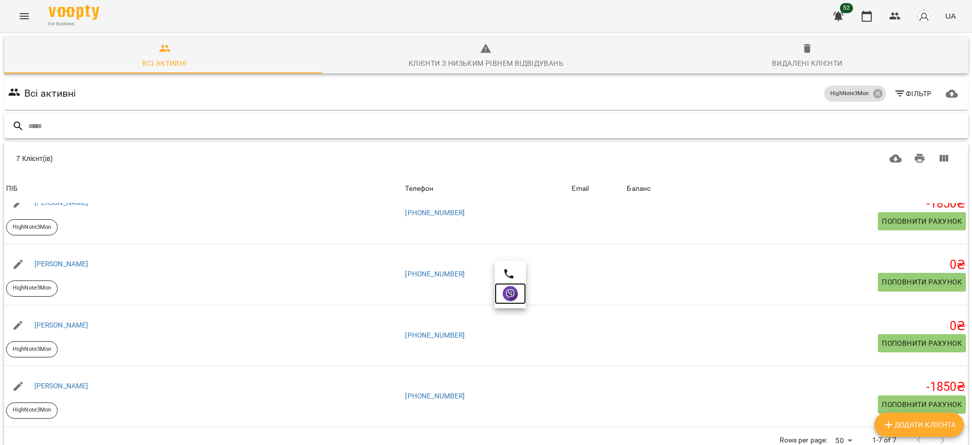
click at [520, 295] on link at bounding box center [510, 293] width 31 height 21
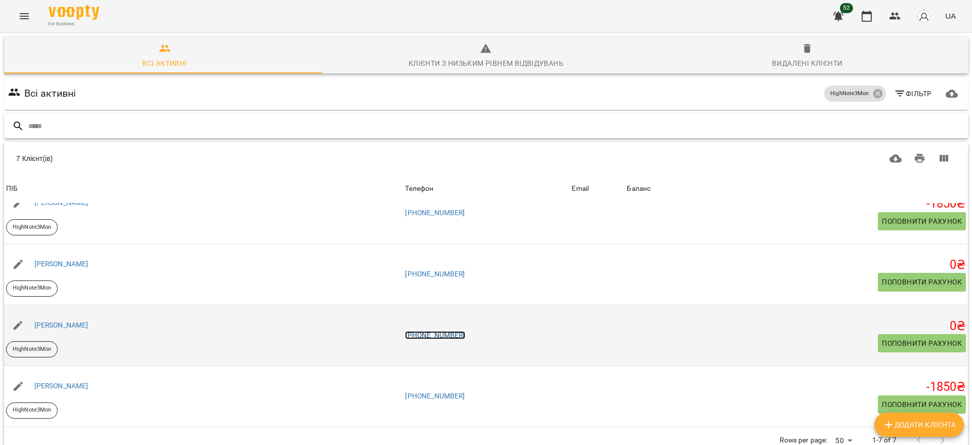
click at [465, 332] on link "[PHONE_NUMBER]" at bounding box center [435, 335] width 60 height 8
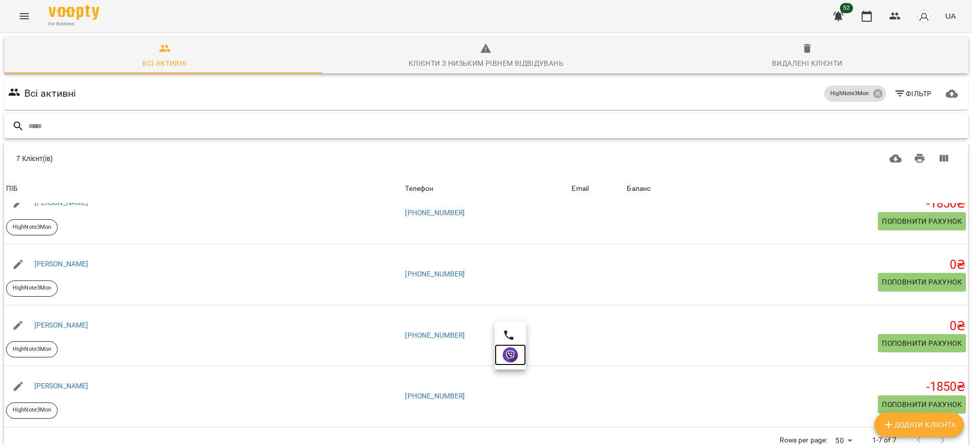
click at [516, 353] on img at bounding box center [510, 354] width 15 height 15
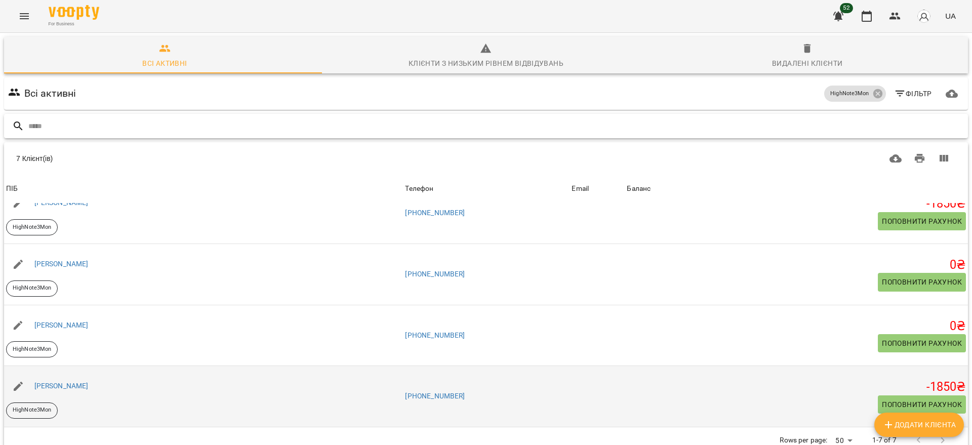
click at [477, 366] on td "[PHONE_NUMBER]" at bounding box center [486, 396] width 167 height 61
click at [465, 392] on link "[PHONE_NUMBER]" at bounding box center [435, 396] width 60 height 8
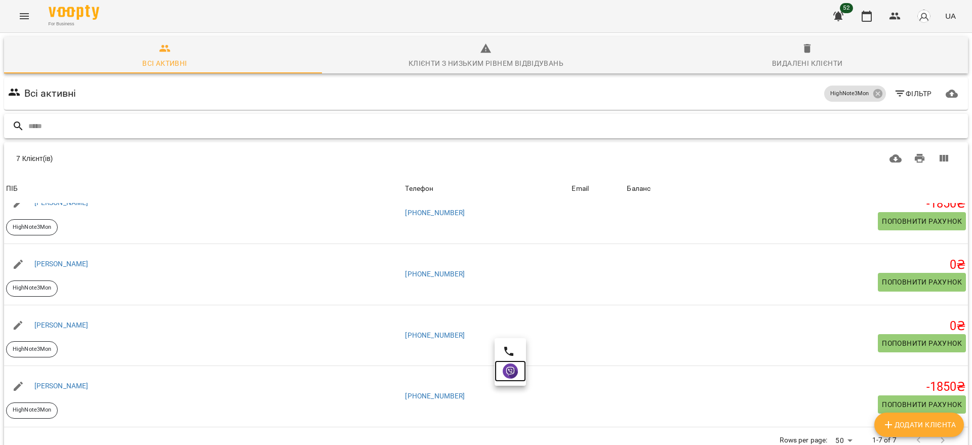
click at [509, 375] on img at bounding box center [510, 371] width 15 height 15
click at [192, 118] on input "text" at bounding box center [496, 126] width 936 height 17
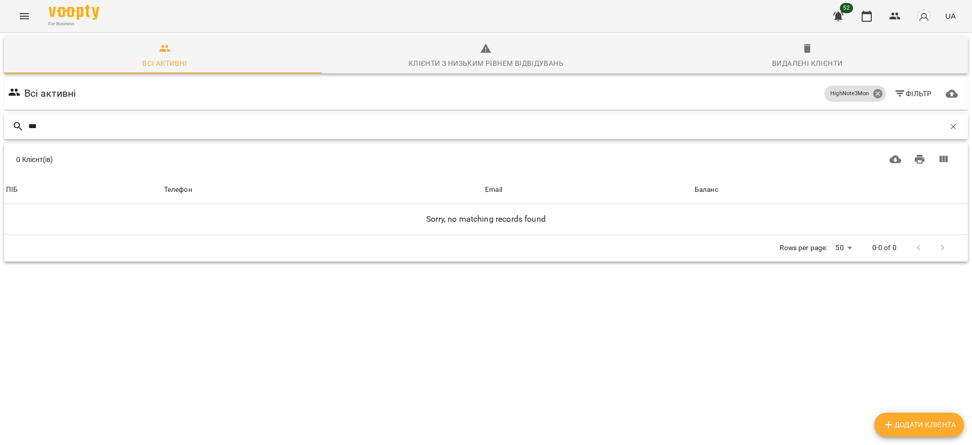
type input "***"
click at [873, 89] on icon at bounding box center [877, 93] width 9 height 9
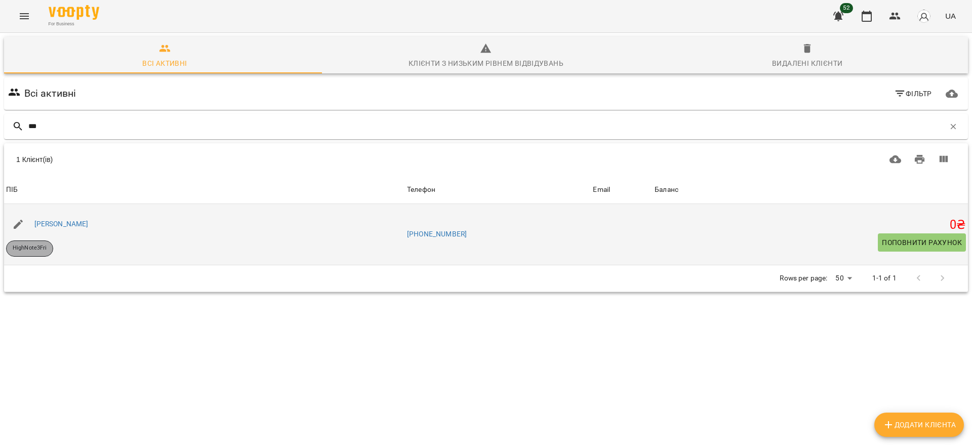
click at [22, 244] on p "HighNote3Fri" at bounding box center [30, 248] width 34 height 9
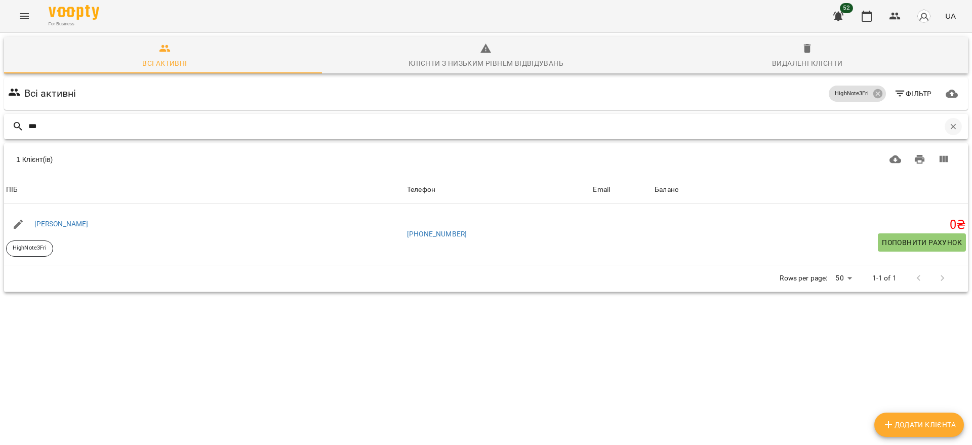
click at [949, 122] on icon "button" at bounding box center [953, 126] width 9 height 9
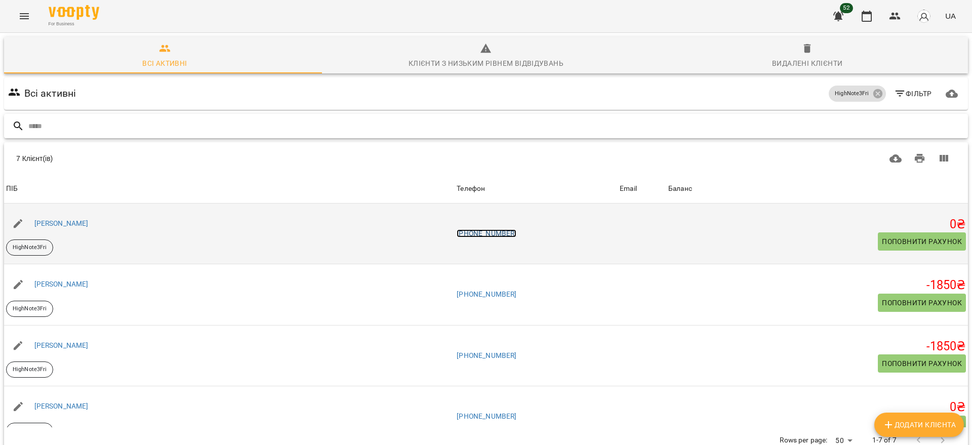
click at [457, 229] on link "[PHONE_NUMBER]" at bounding box center [487, 233] width 60 height 8
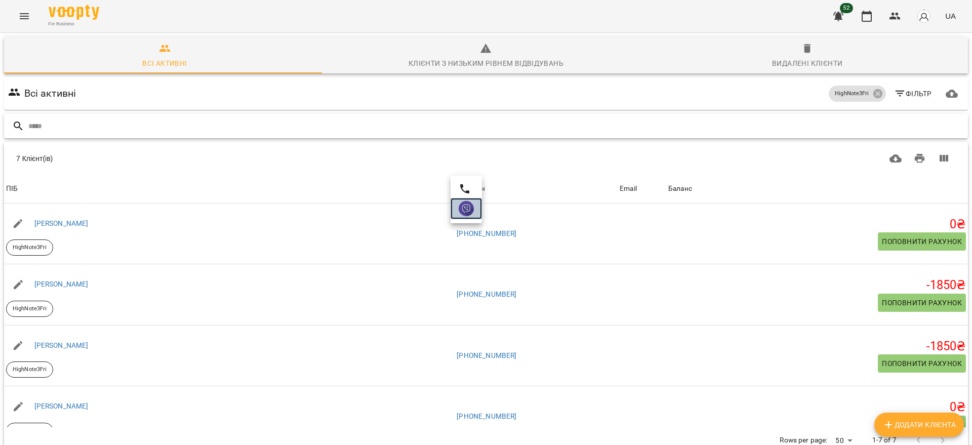
click at [463, 208] on img at bounding box center [466, 208] width 15 height 15
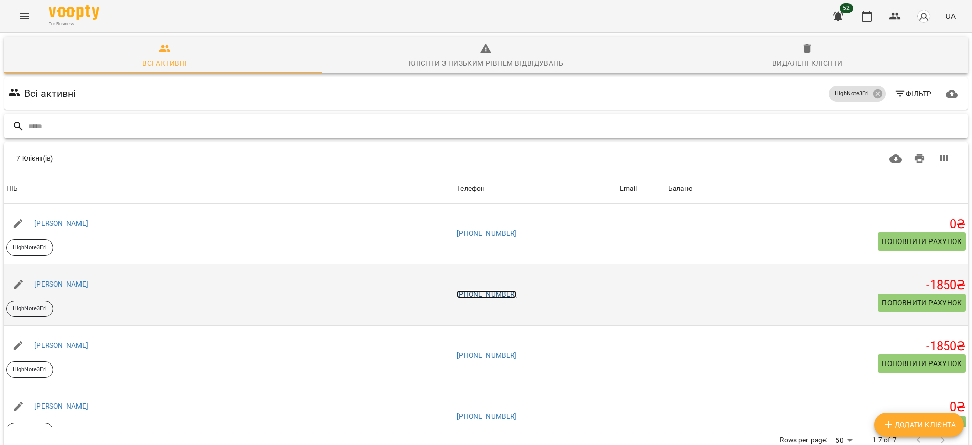
click at [457, 290] on link "[PHONE_NUMBER]" at bounding box center [487, 294] width 60 height 8
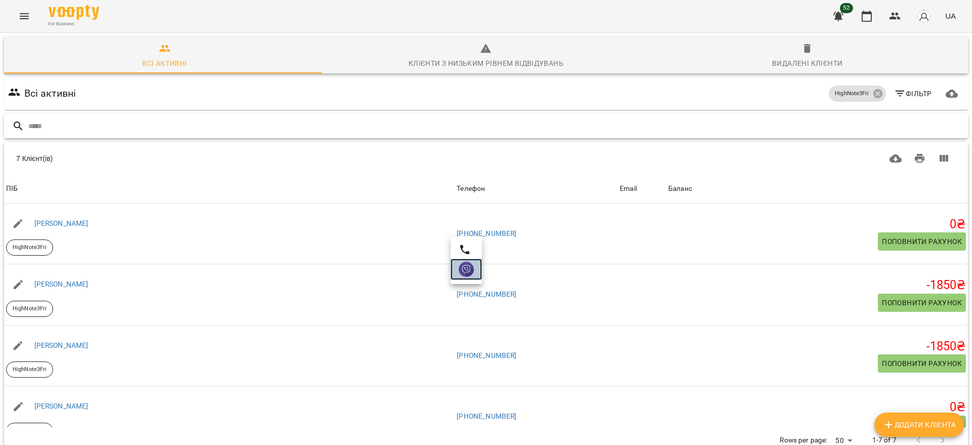
click at [463, 272] on img at bounding box center [466, 269] width 15 height 15
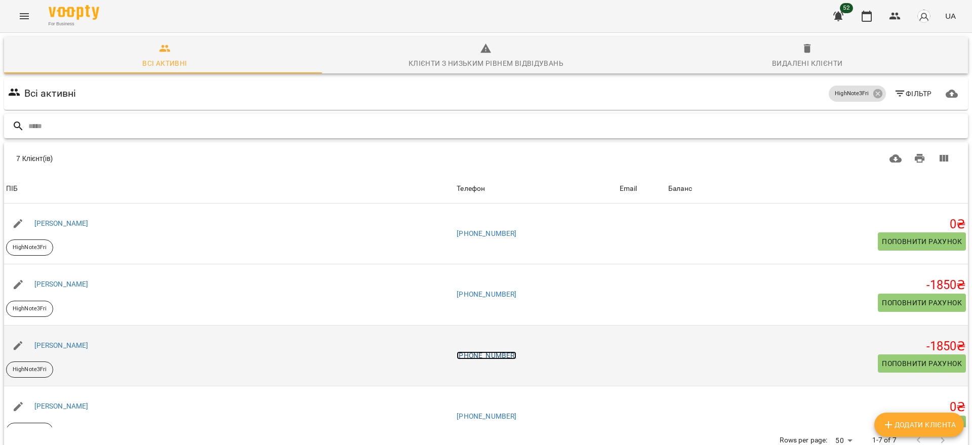
click at [457, 351] on link "[PHONE_NUMBER]" at bounding box center [487, 355] width 60 height 8
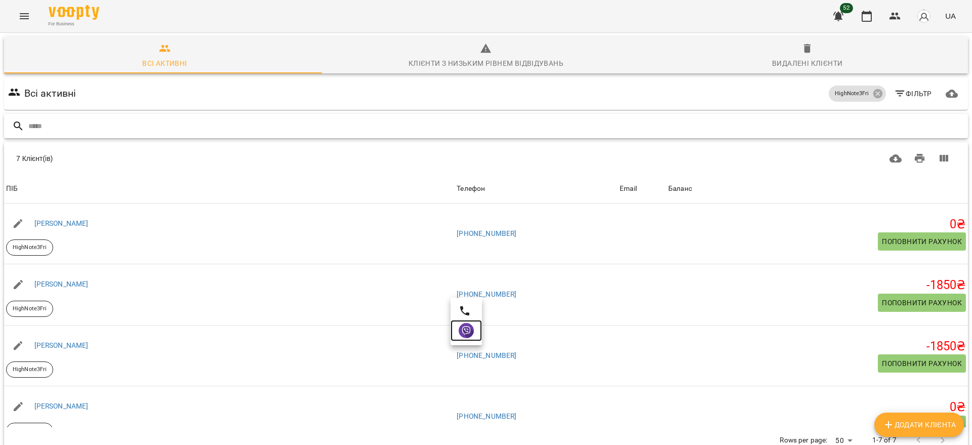
click at [468, 334] on img at bounding box center [466, 330] width 15 height 15
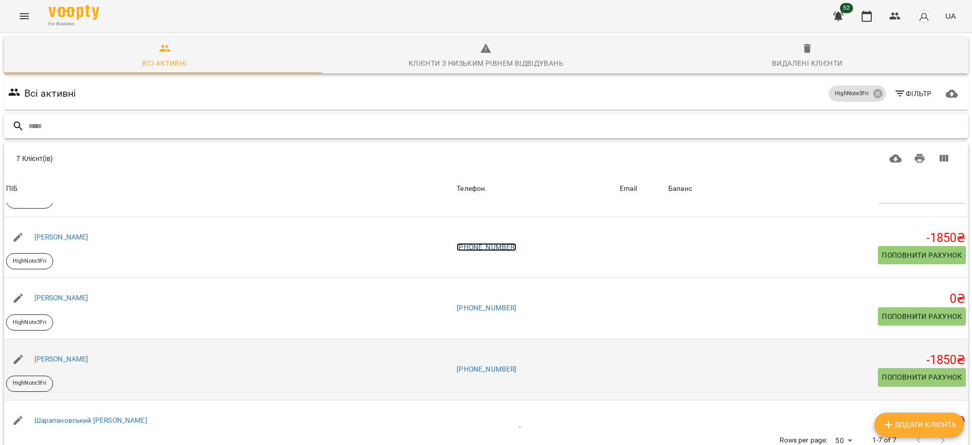
scroll to position [127, 0]
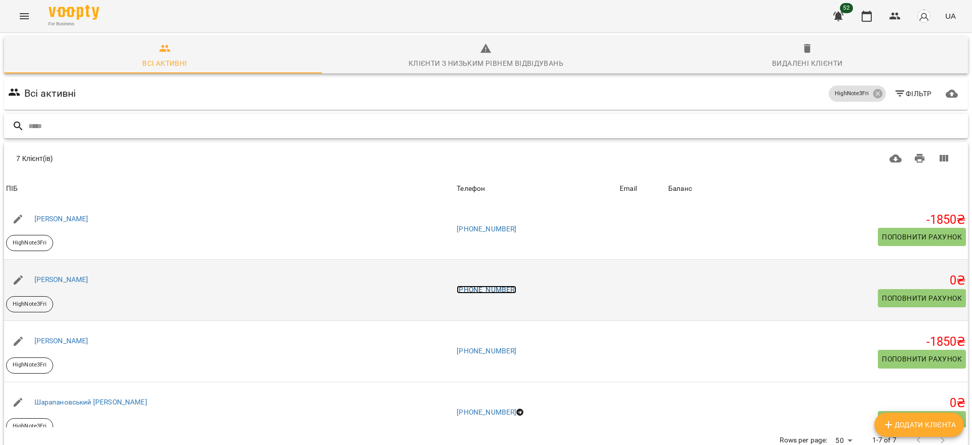
click at [457, 286] on link "[PHONE_NUMBER]" at bounding box center [487, 290] width 60 height 8
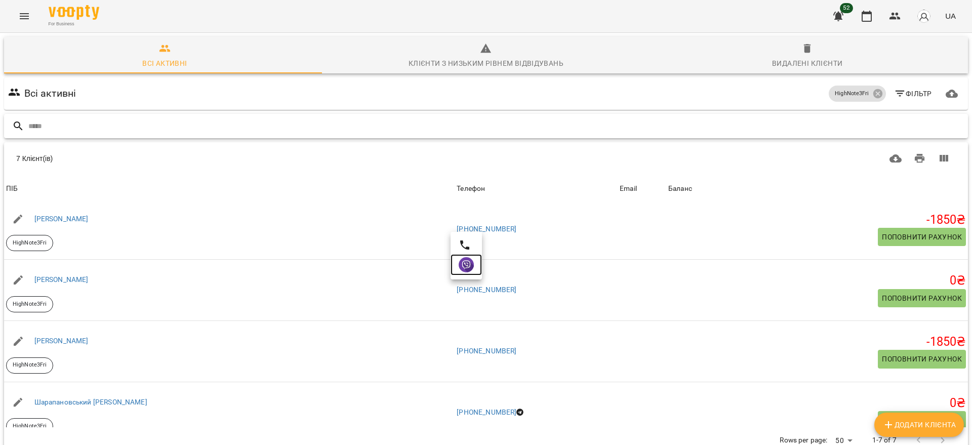
click at [464, 267] on img at bounding box center [466, 264] width 15 height 15
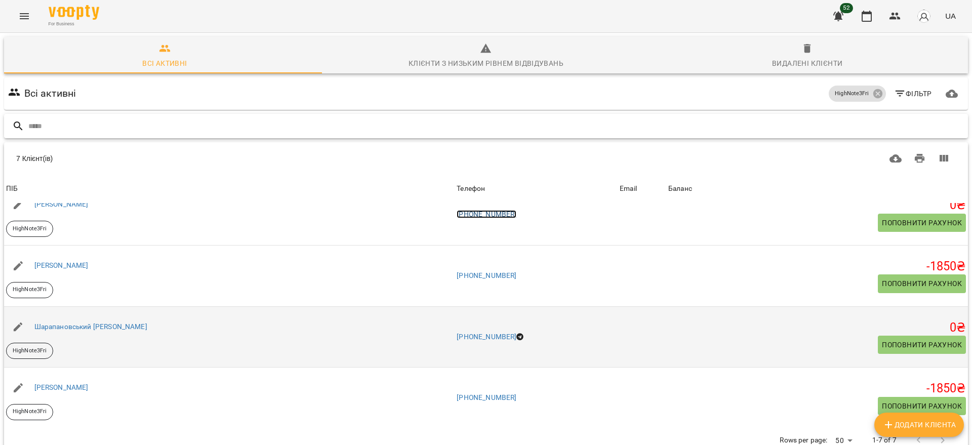
scroll to position [204, 0]
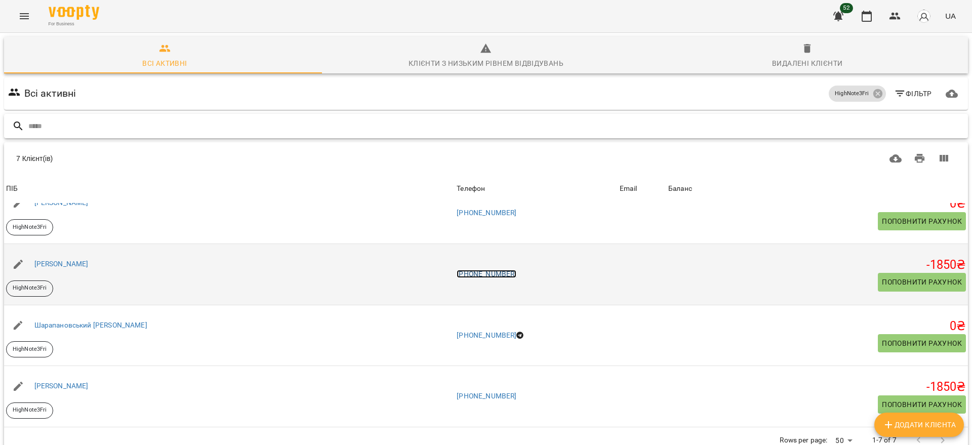
click at [457, 270] on link "[PHONE_NUMBER]" at bounding box center [487, 274] width 60 height 8
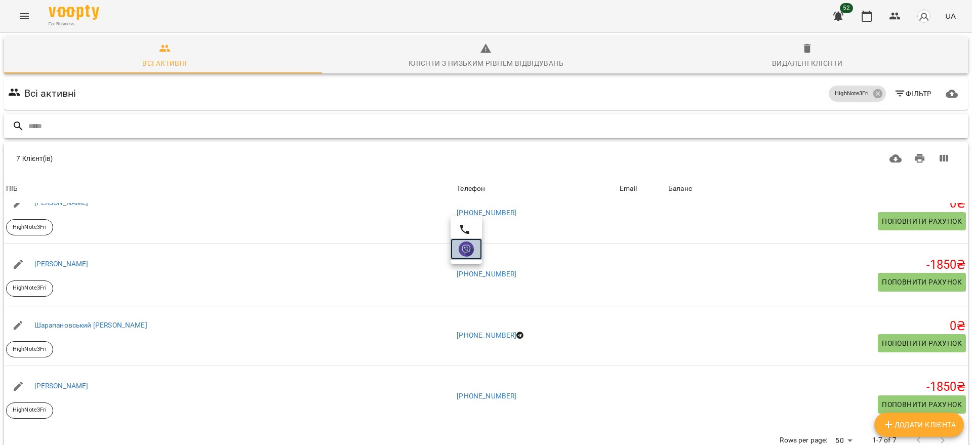
click at [467, 246] on img at bounding box center [466, 249] width 15 height 15
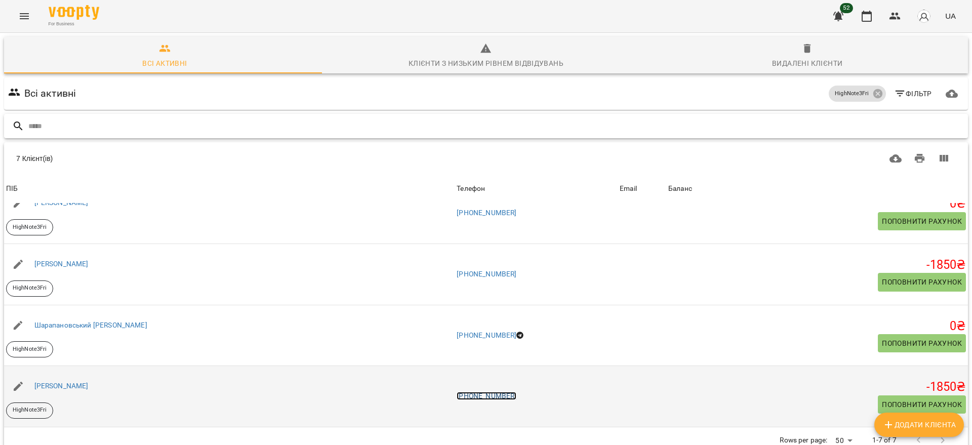
click at [457, 392] on link "[PHONE_NUMBER]" at bounding box center [487, 396] width 60 height 8
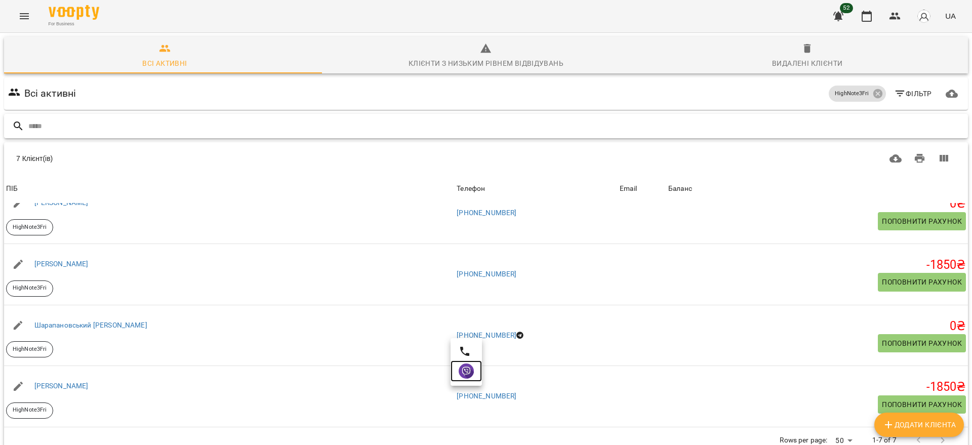
click at [470, 370] on img at bounding box center [466, 371] width 15 height 15
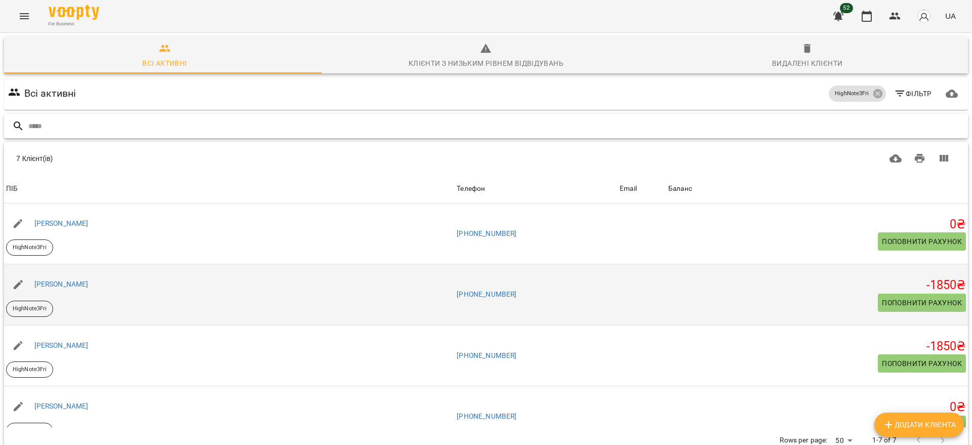
scroll to position [0, 0]
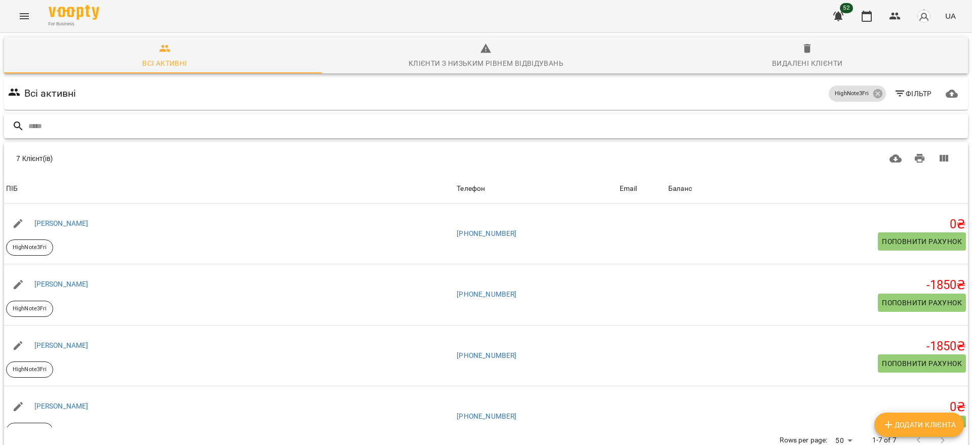
click at [185, 126] on input "text" at bounding box center [496, 126] width 936 height 17
click at [873, 93] on icon at bounding box center [877, 93] width 9 height 9
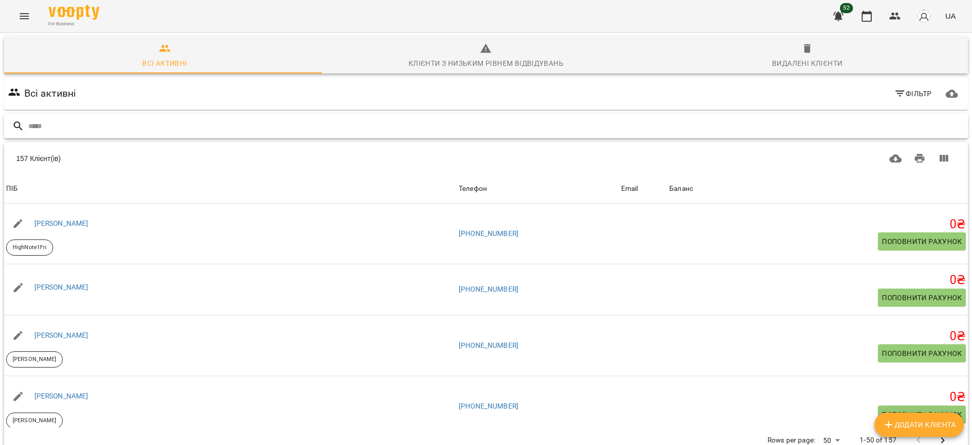
click at [133, 124] on input "text" at bounding box center [496, 126] width 936 height 17
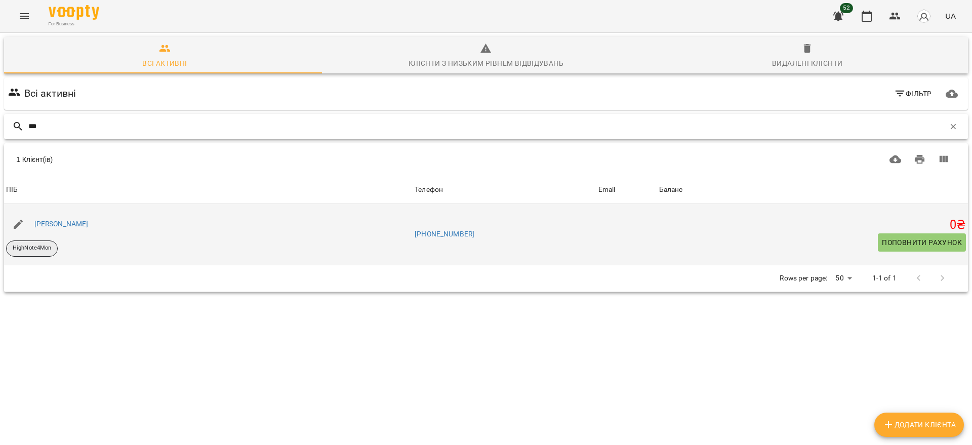
type input "***"
click at [26, 250] on p "HighNote4Mon" at bounding box center [32, 248] width 38 height 9
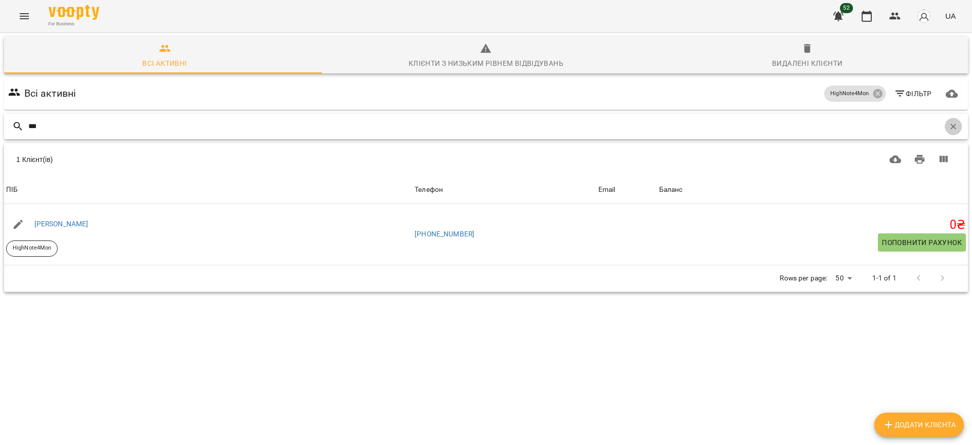
click at [949, 124] on icon "button" at bounding box center [953, 126] width 9 height 9
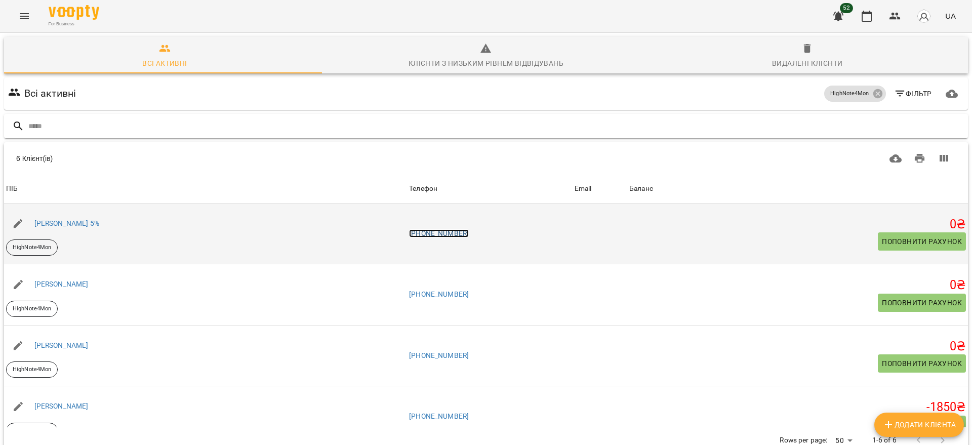
click at [447, 236] on link "[PHONE_NUMBER]" at bounding box center [439, 233] width 60 height 8
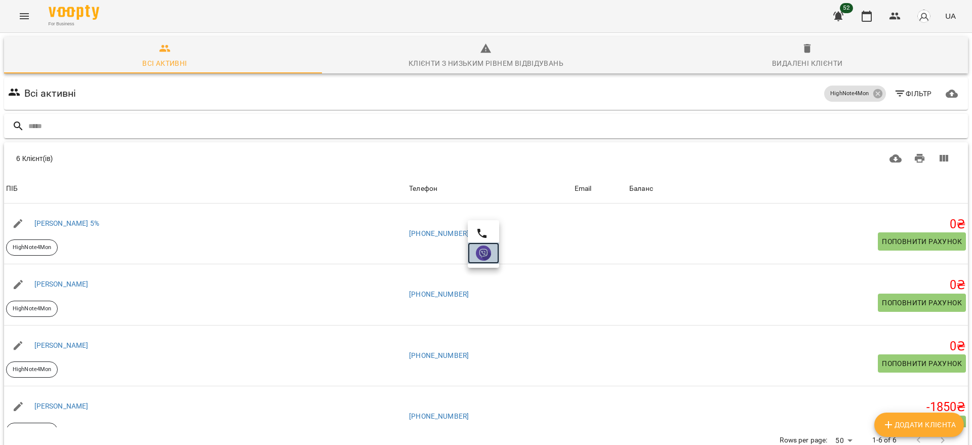
click at [484, 256] on img at bounding box center [483, 253] width 15 height 15
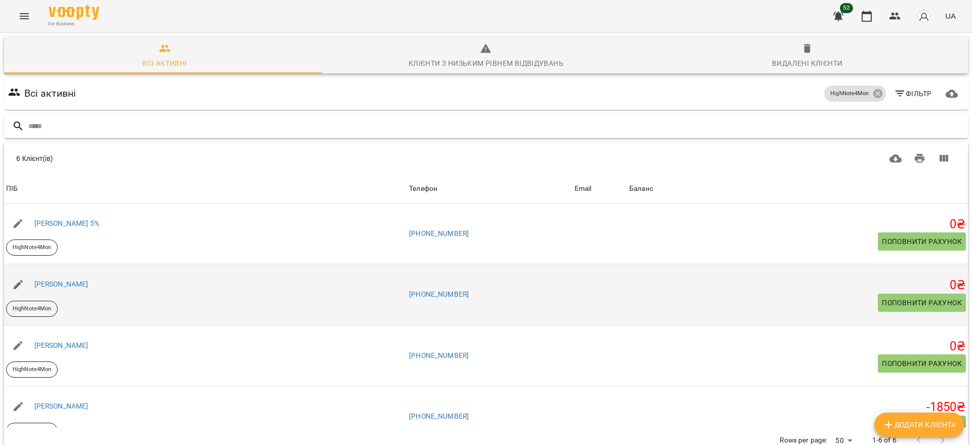
click at [438, 298] on td "[PHONE_NUMBER]" at bounding box center [490, 294] width 166 height 61
click at [440, 293] on link "[PHONE_NUMBER]" at bounding box center [439, 294] width 60 height 8
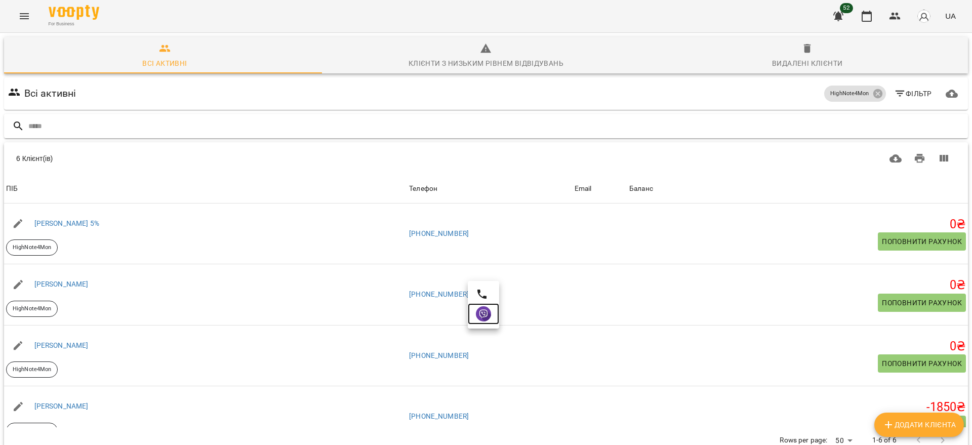
click at [482, 320] on img at bounding box center [483, 313] width 15 height 15
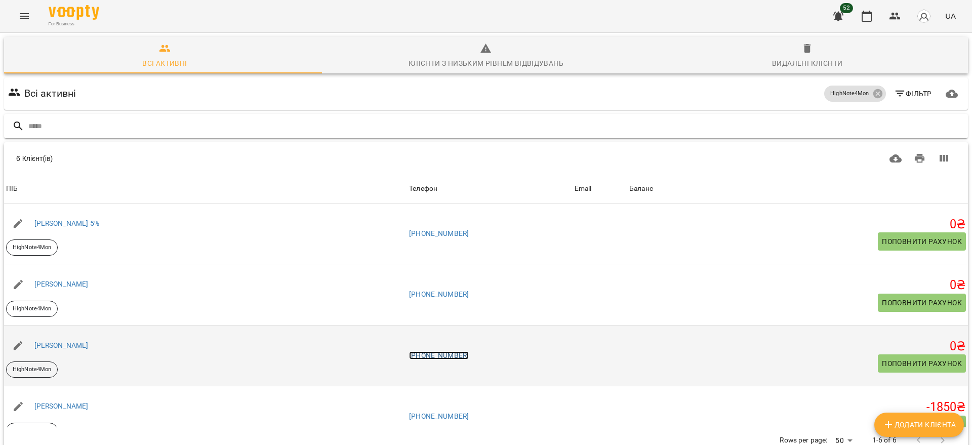
click at [460, 358] on link "[PHONE_NUMBER]" at bounding box center [439, 355] width 60 height 8
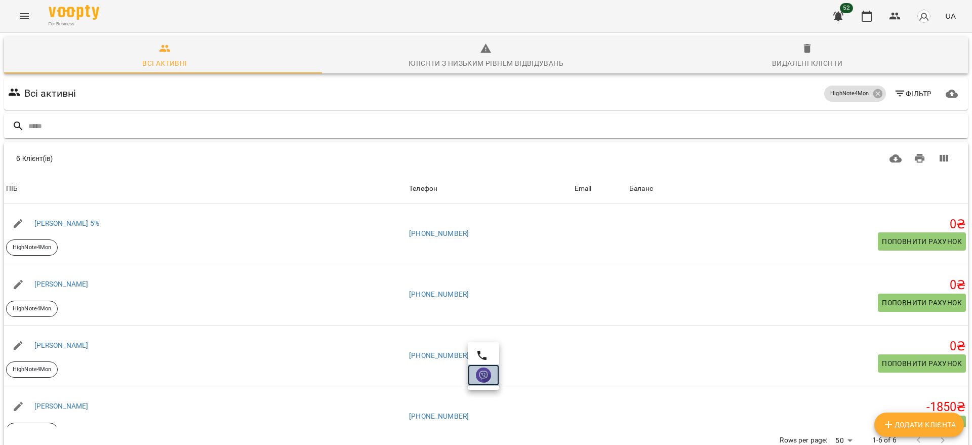
click at [486, 375] on img at bounding box center [483, 375] width 15 height 15
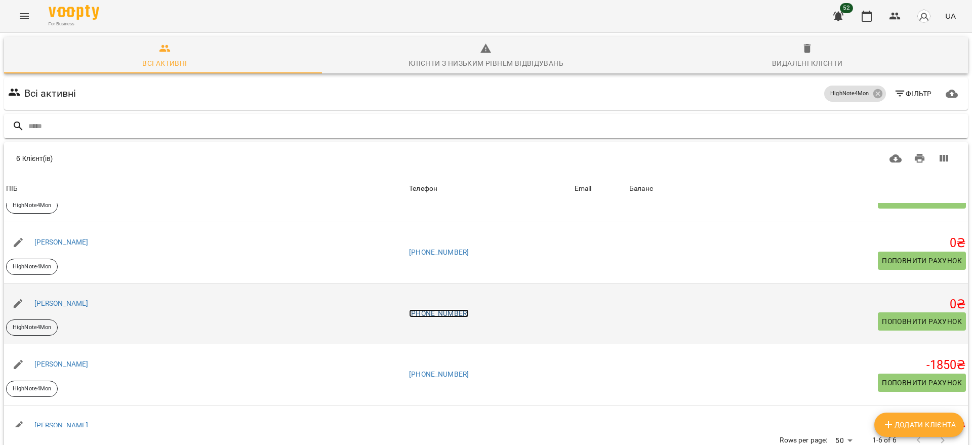
scroll to position [63, 0]
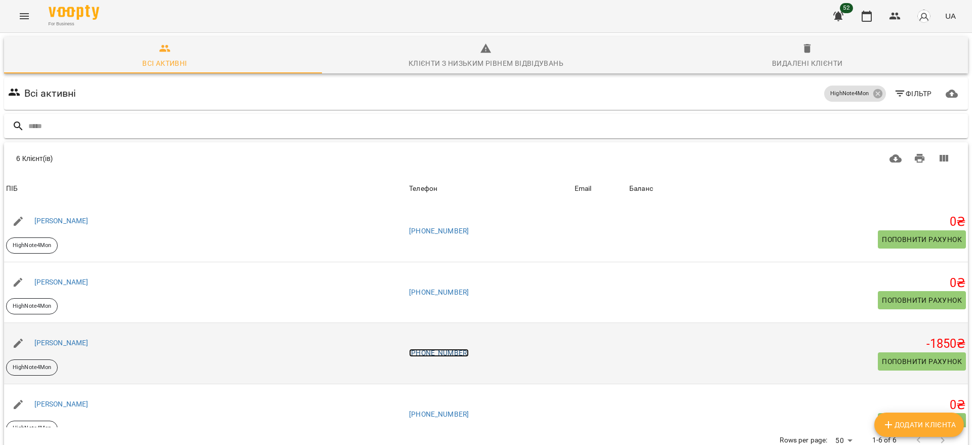
click at [441, 350] on link "[PHONE_NUMBER]" at bounding box center [439, 353] width 60 height 8
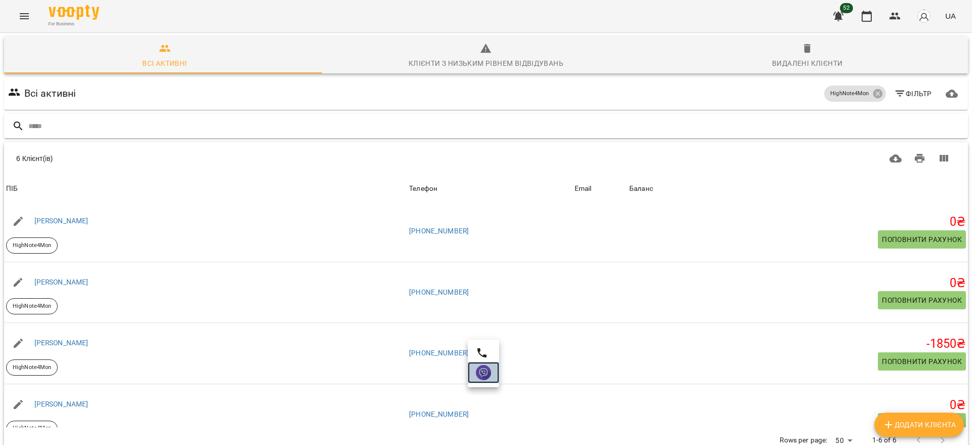
click at [484, 379] on img at bounding box center [483, 372] width 15 height 15
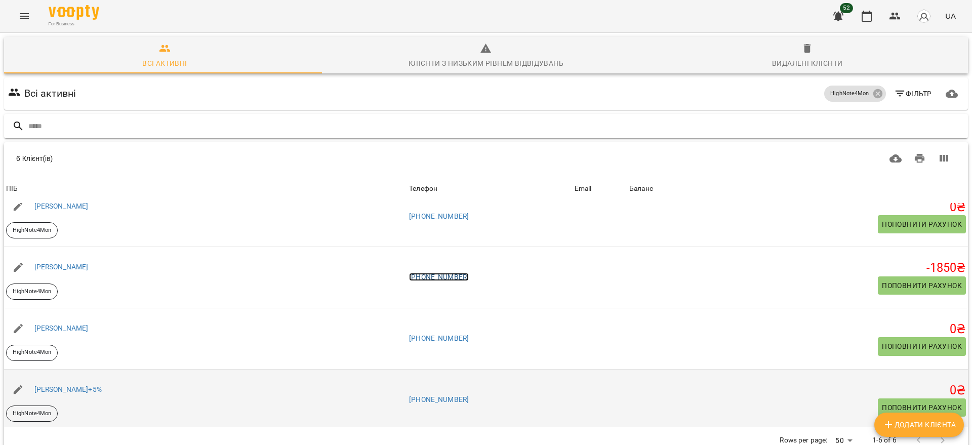
scroll to position [142, 0]
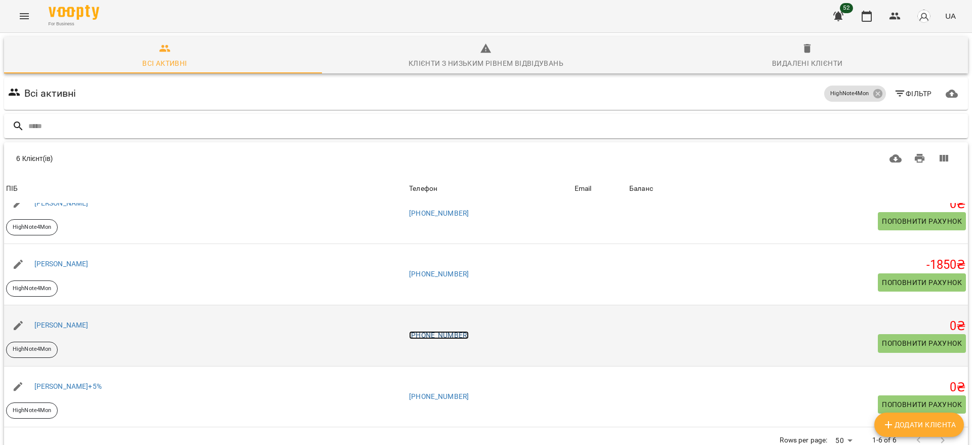
click at [440, 333] on link "[PHONE_NUMBER]" at bounding box center [439, 335] width 60 height 8
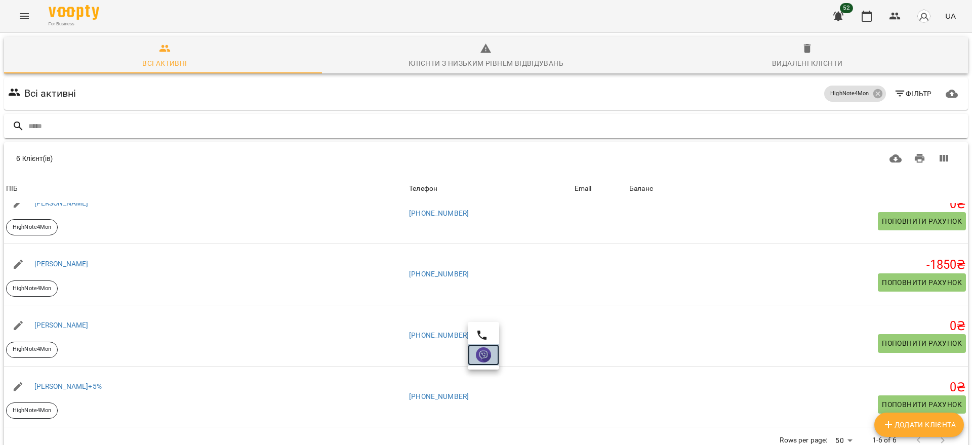
click at [483, 355] on img at bounding box center [483, 354] width 15 height 15
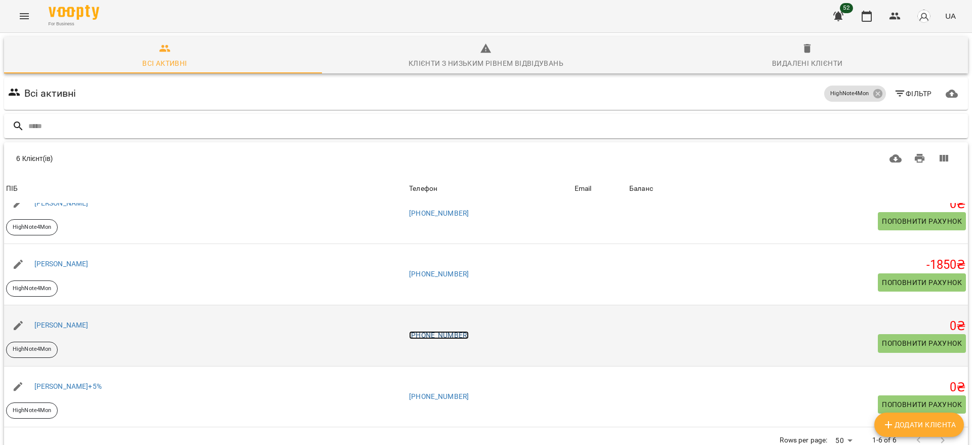
scroll to position [0, 0]
